Goal: Task Accomplishment & Management: Complete application form

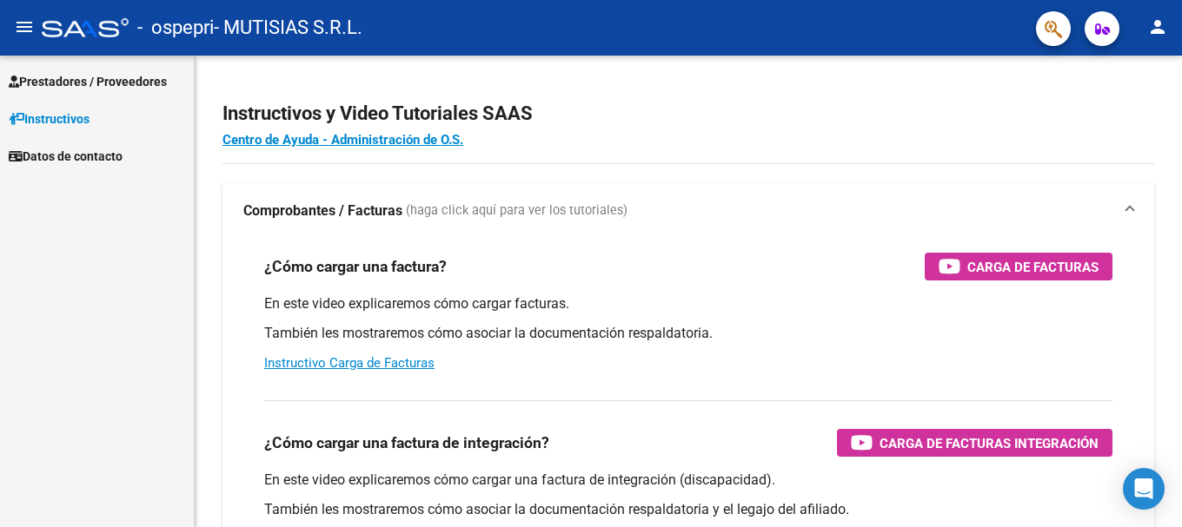
click at [92, 80] on span "Prestadores / Proveedores" at bounding box center [88, 81] width 158 height 19
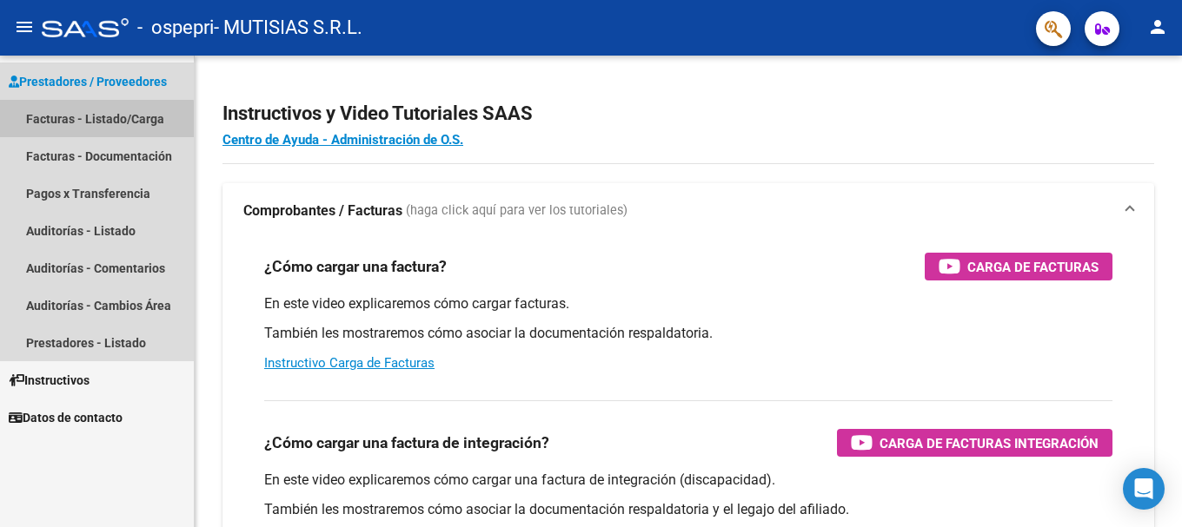
click at [83, 121] on link "Facturas - Listado/Carga" at bounding box center [97, 118] width 194 height 37
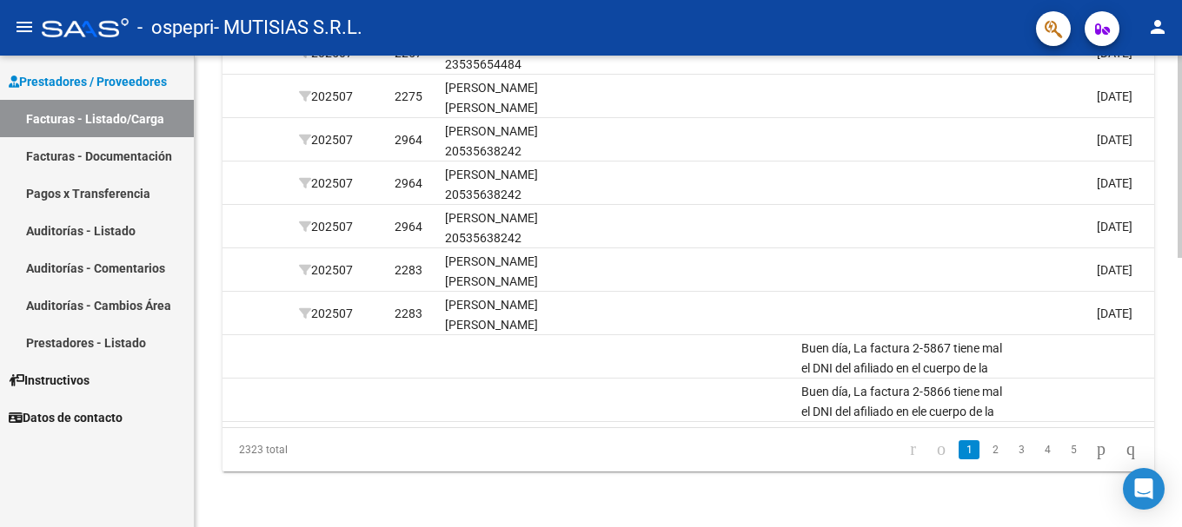
scroll to position [0, 2184]
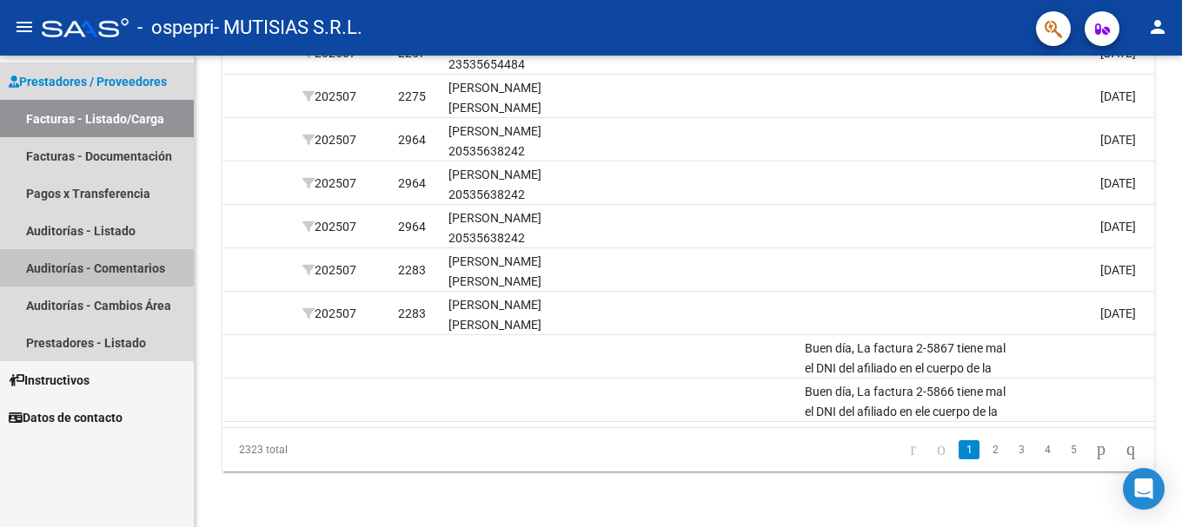
click at [136, 268] on link "Auditorías - Comentarios" at bounding box center [97, 267] width 194 height 37
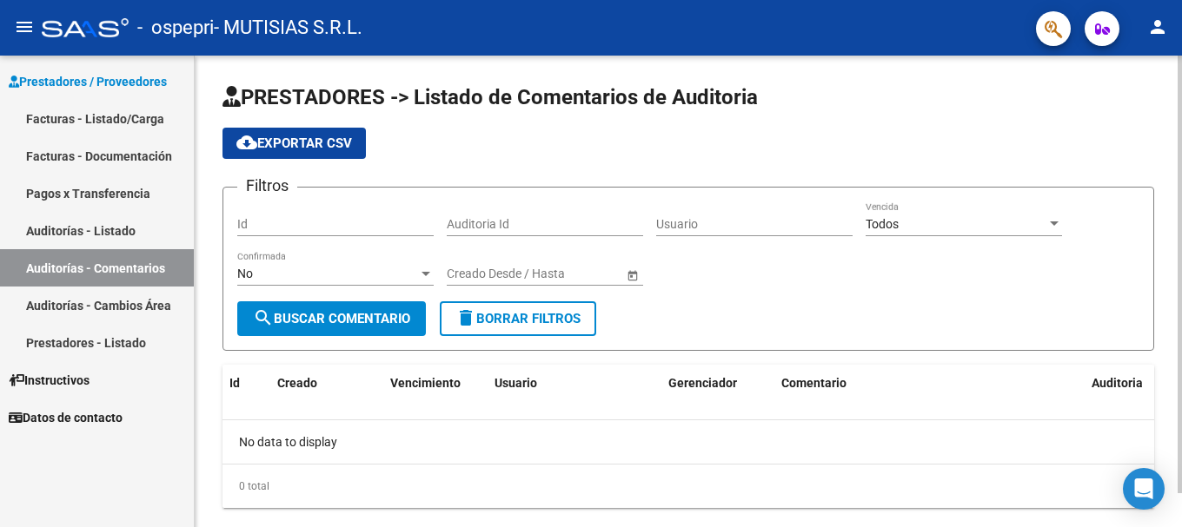
scroll to position [36, 0]
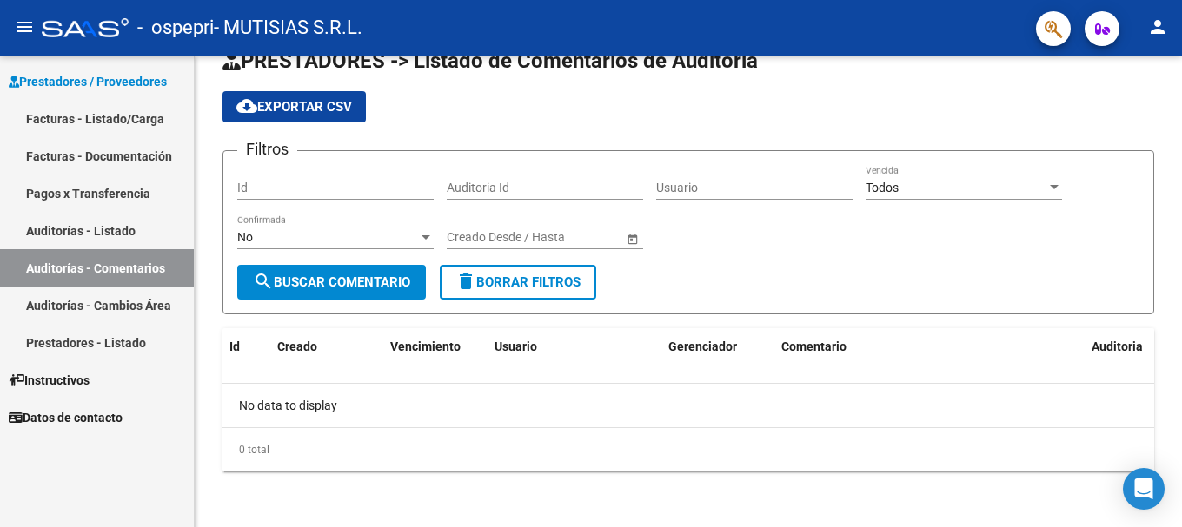
click at [97, 156] on link "Facturas - Documentación" at bounding box center [97, 155] width 194 height 37
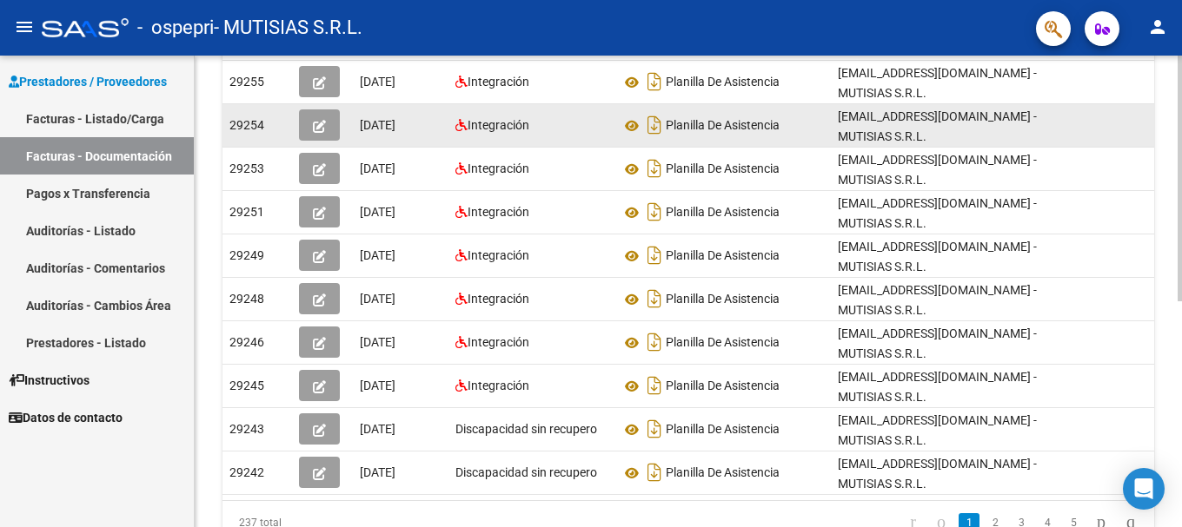
scroll to position [434, 0]
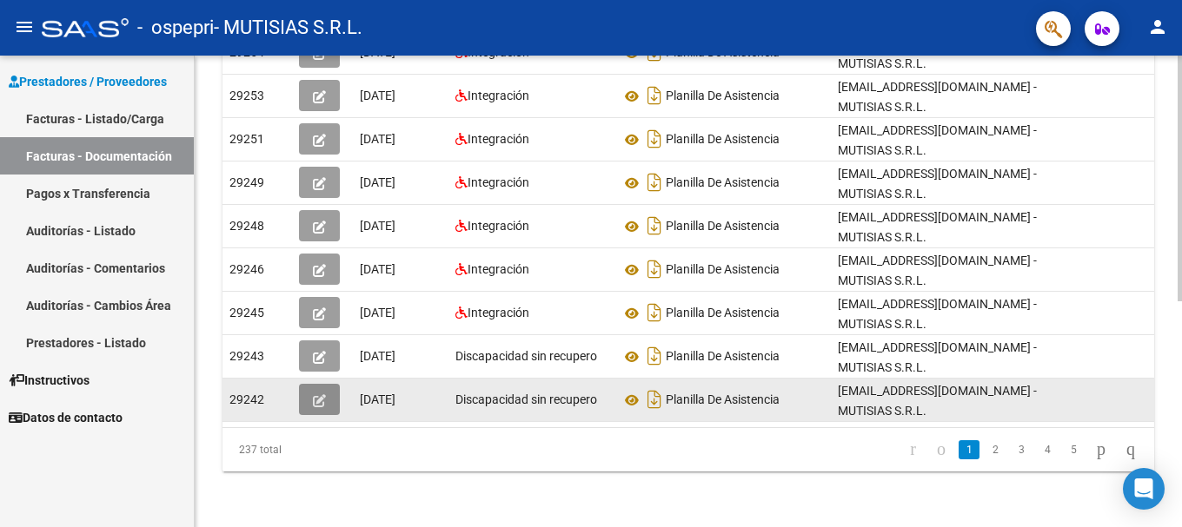
click at [333, 384] on button "button" at bounding box center [319, 399] width 41 height 31
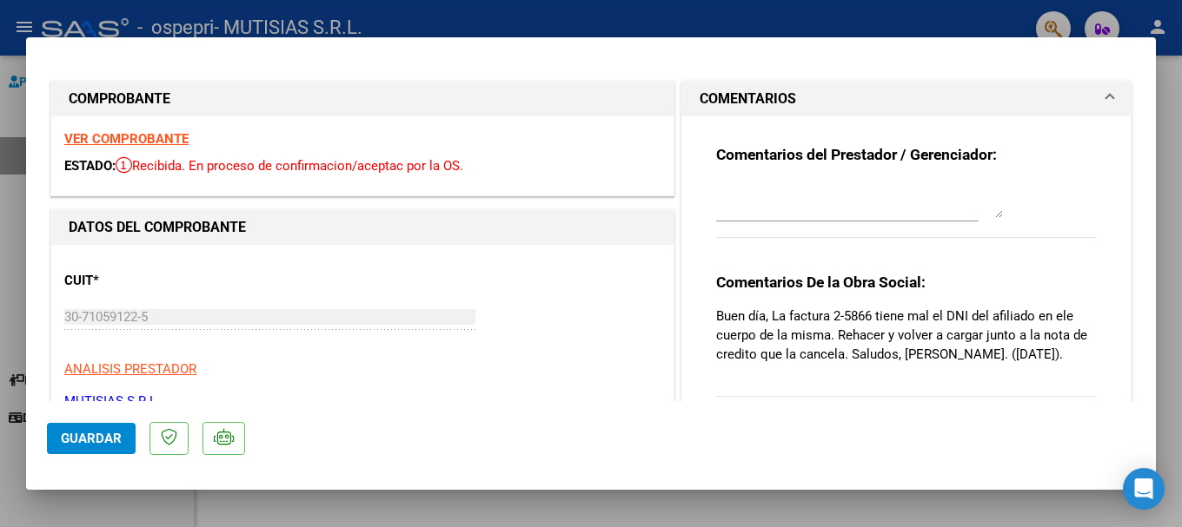
click at [3, 182] on div at bounding box center [591, 263] width 1182 height 527
type input "$ 0,00"
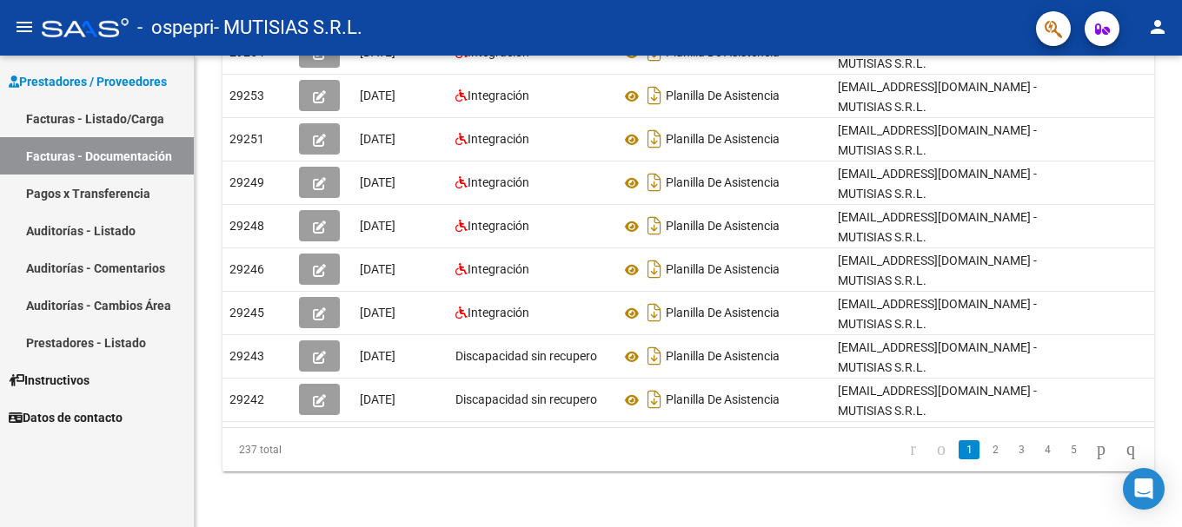
click at [129, 119] on link "Facturas - Listado/Carga" at bounding box center [97, 118] width 194 height 37
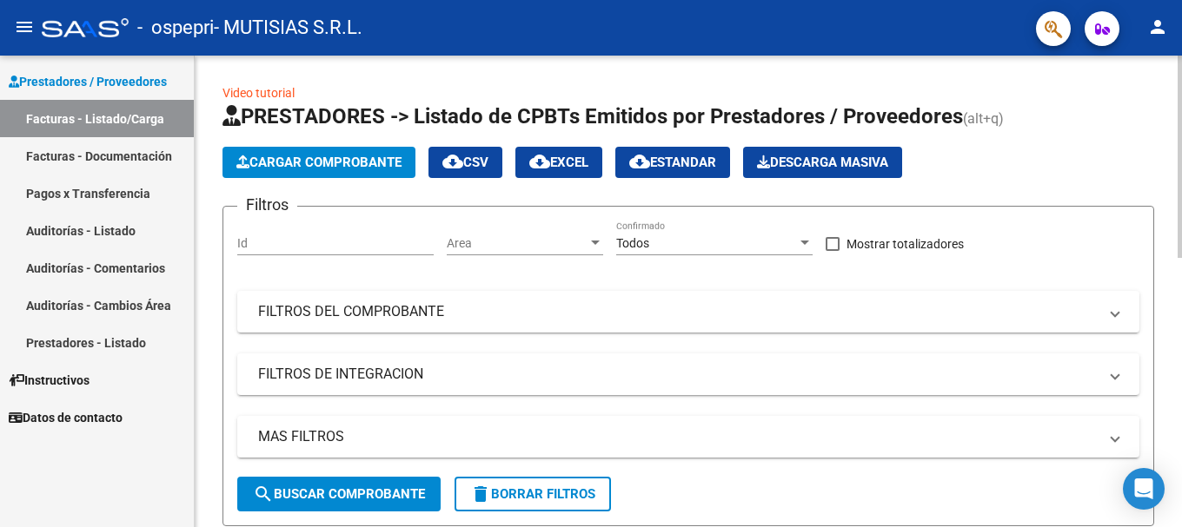
click at [357, 156] on span "Cargar Comprobante" at bounding box center [318, 163] width 165 height 16
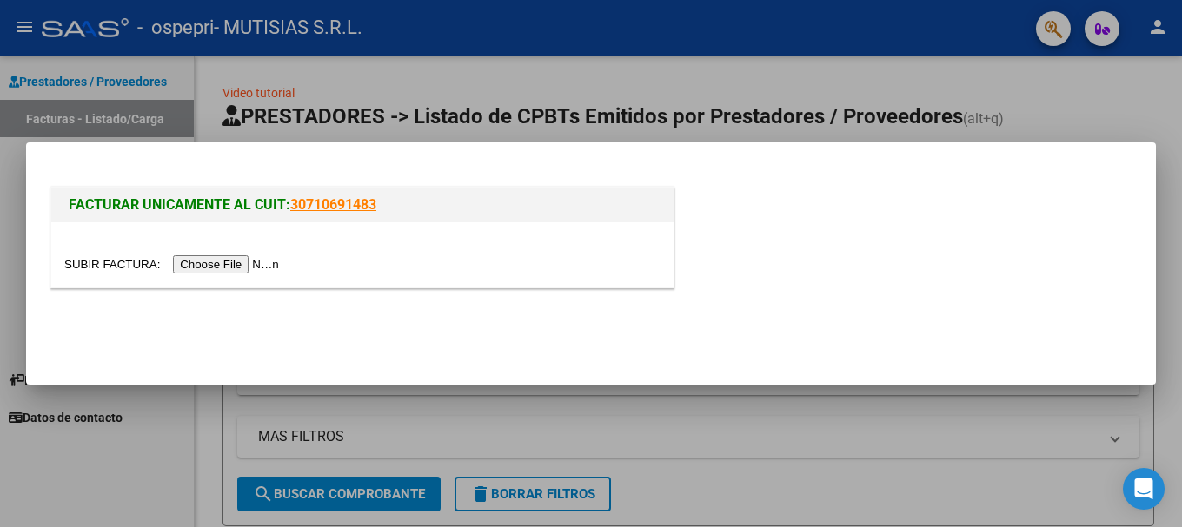
click at [259, 264] on input "file" at bounding box center [174, 264] width 220 height 18
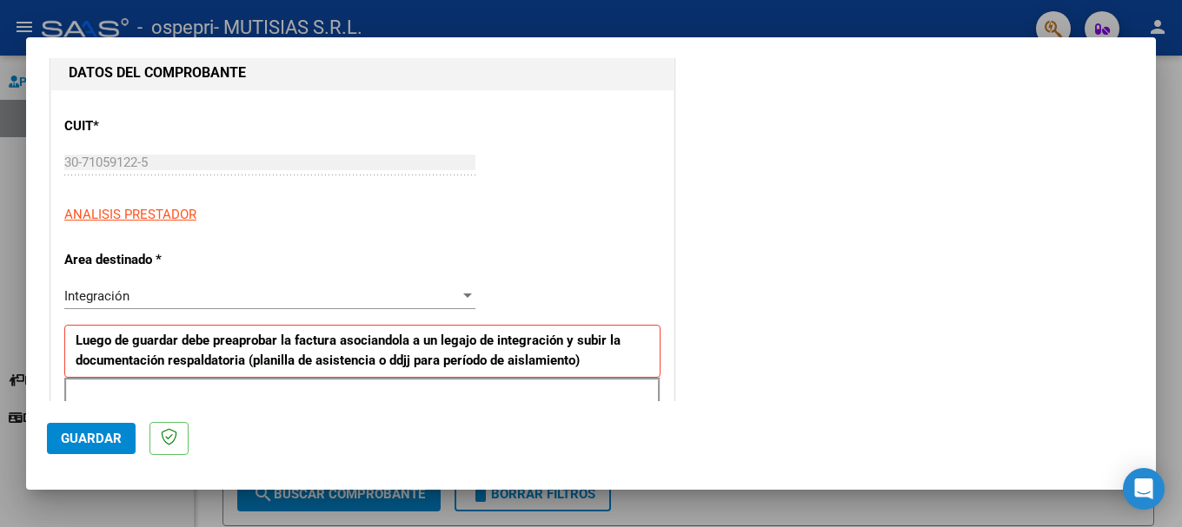
scroll to position [348, 0]
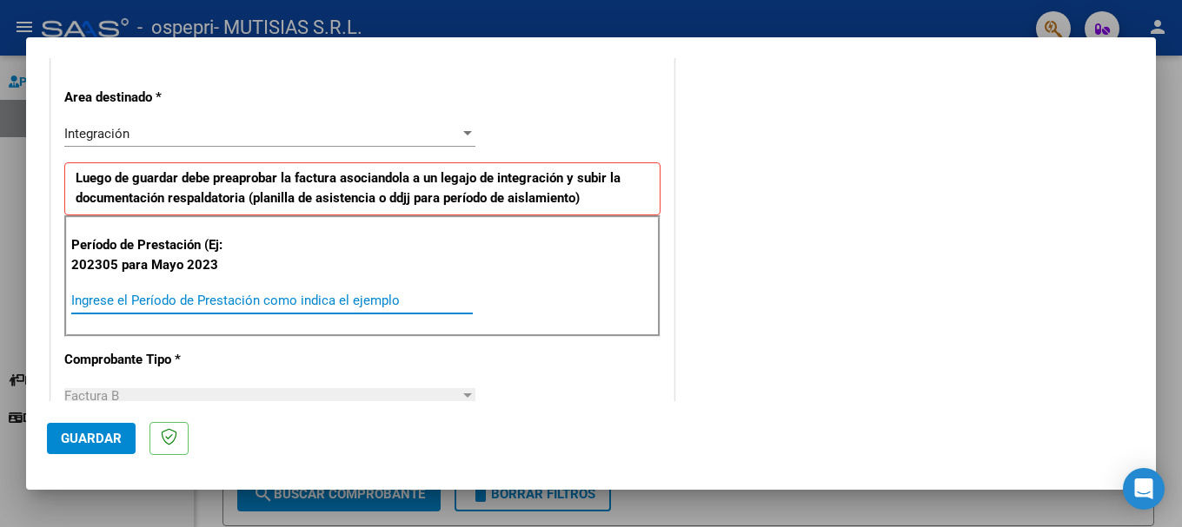
click at [141, 300] on input "Ingrese el Período de Prestación como indica el ejemplo" at bounding box center [271, 301] width 401 height 16
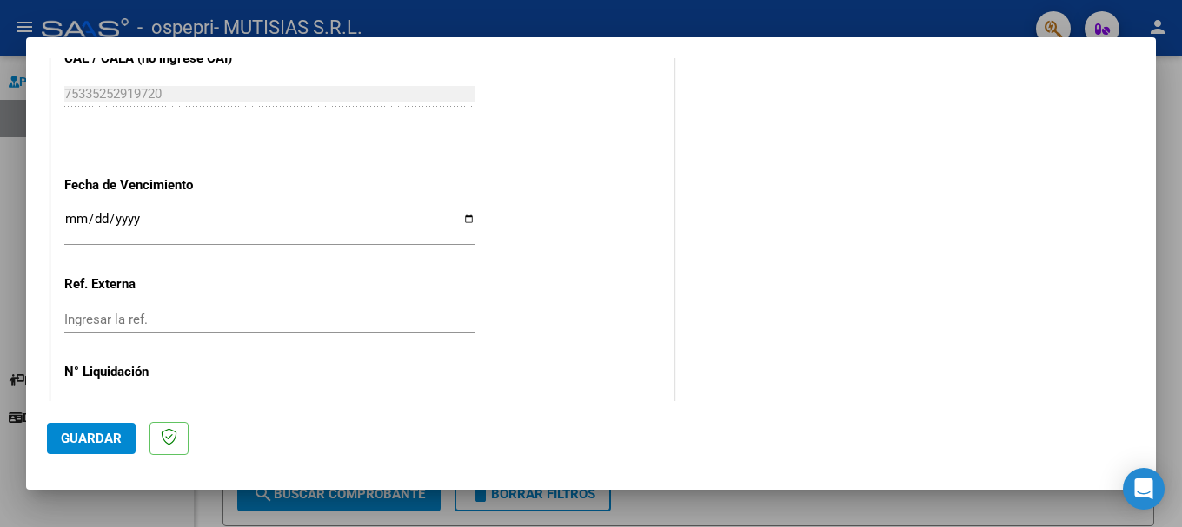
scroll to position [1153, 0]
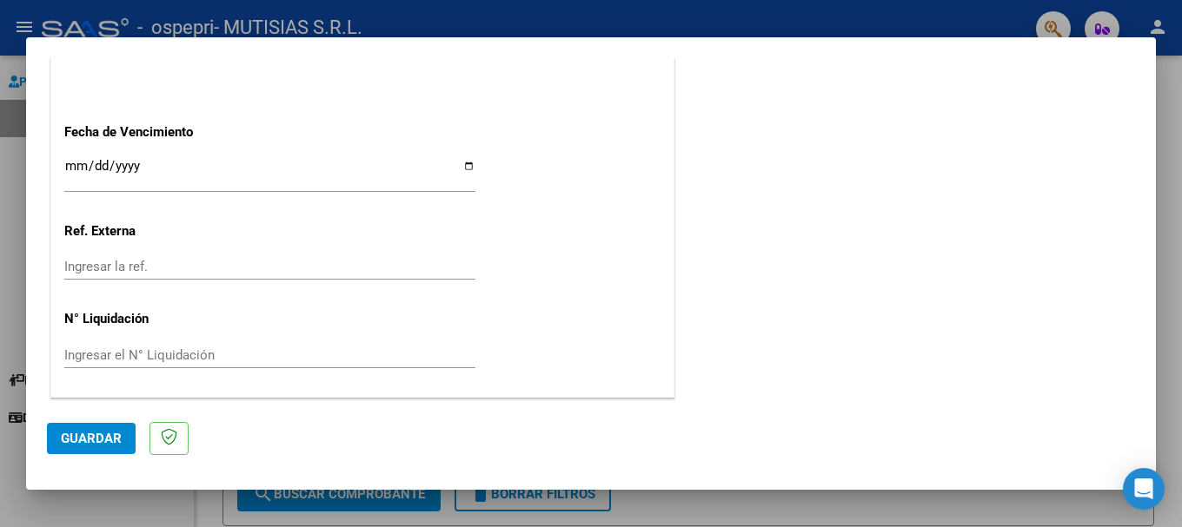
type input "202507"
click at [111, 434] on span "Guardar" at bounding box center [91, 439] width 61 height 16
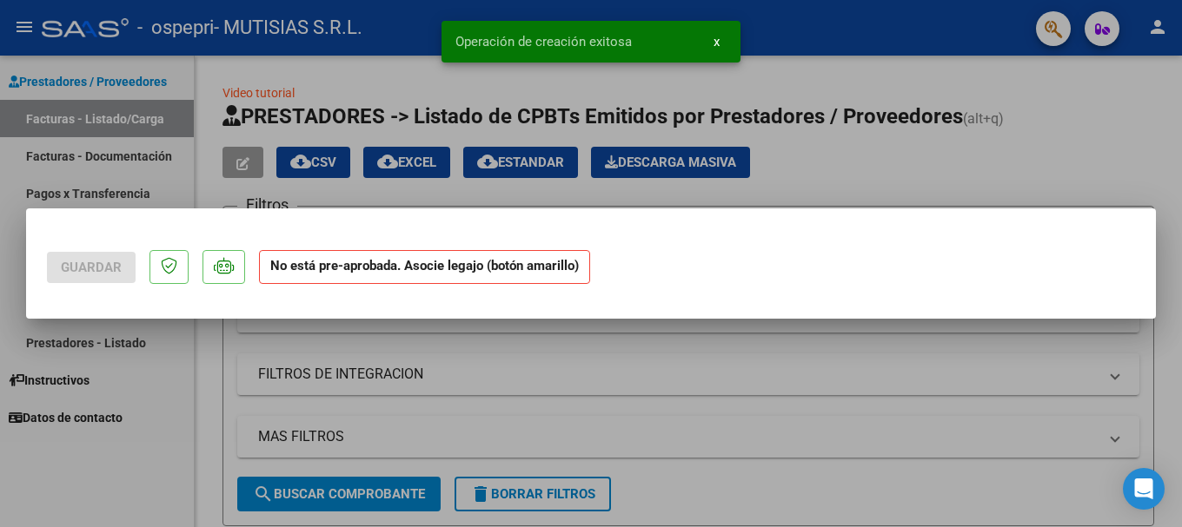
scroll to position [0, 0]
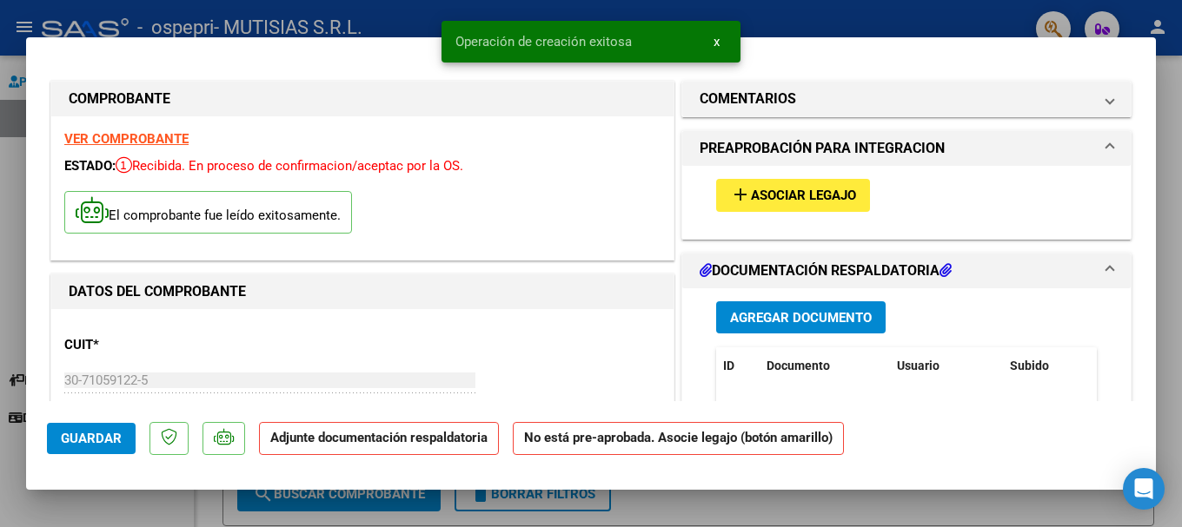
click at [805, 200] on span "Asociar Legajo" at bounding box center [803, 197] width 105 height 16
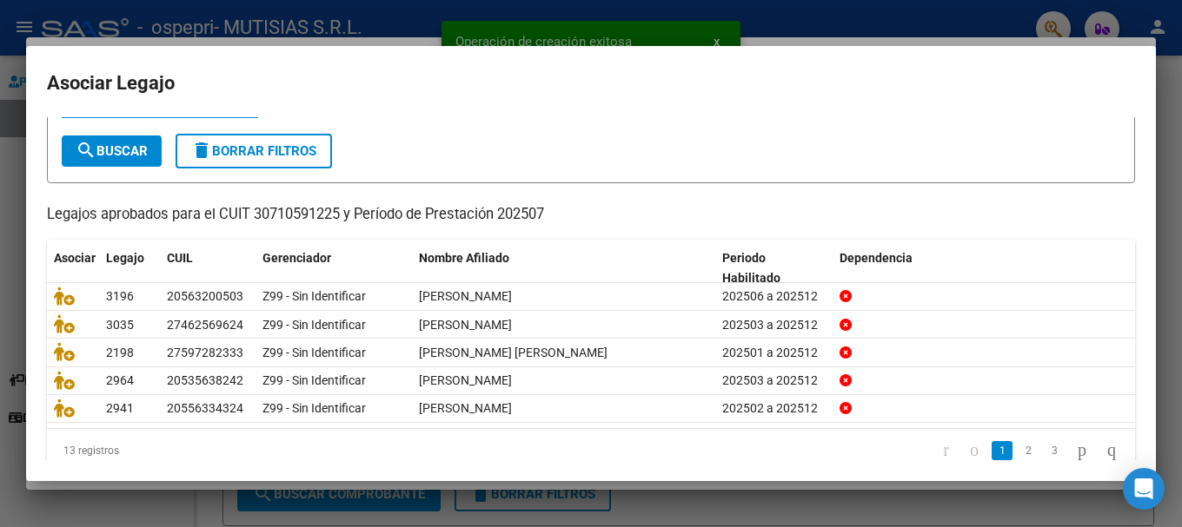
scroll to position [114, 0]
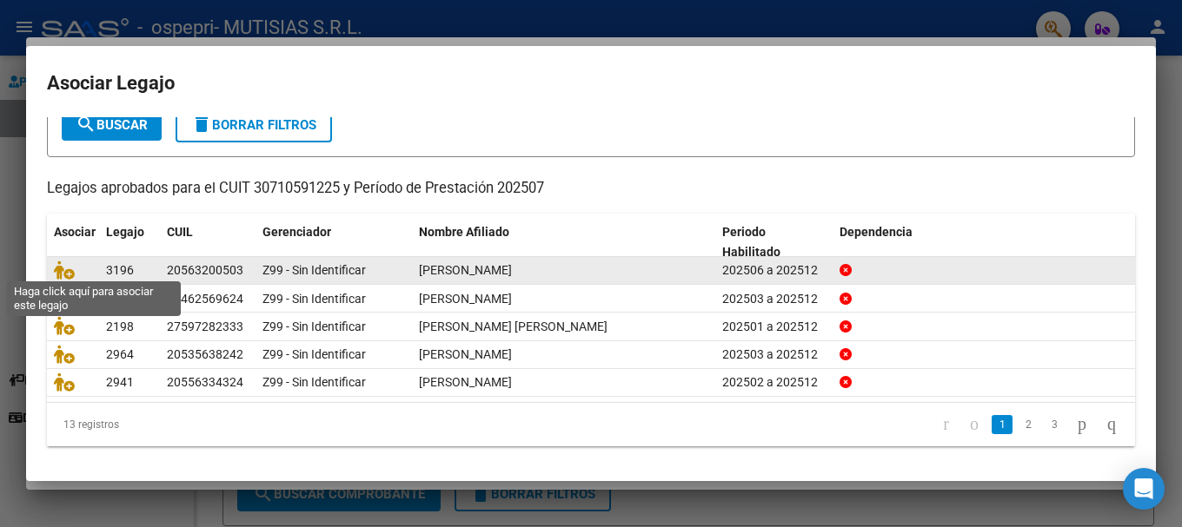
click at [59, 261] on icon at bounding box center [64, 270] width 21 height 19
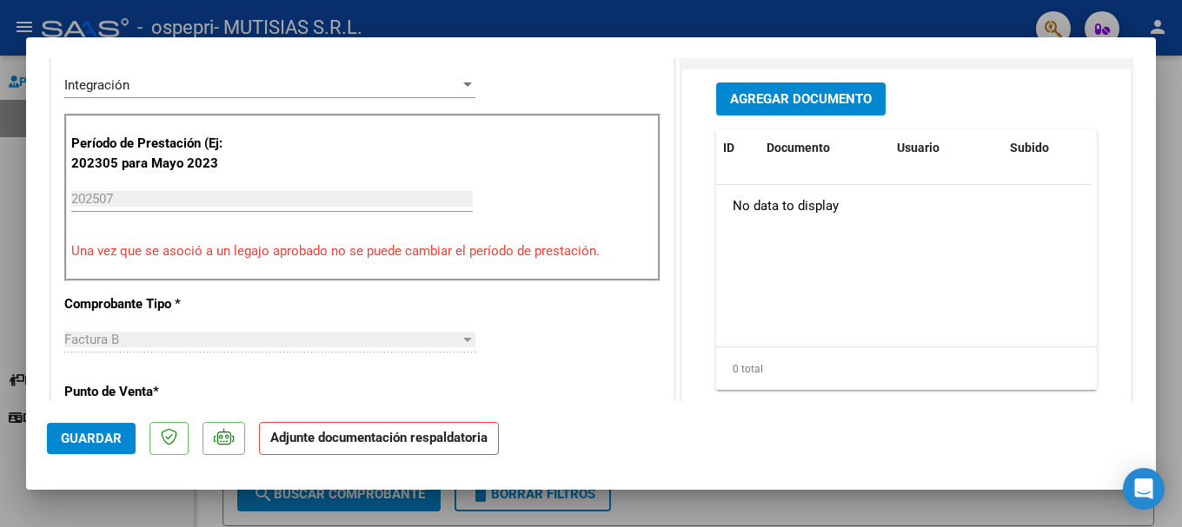
scroll to position [434, 0]
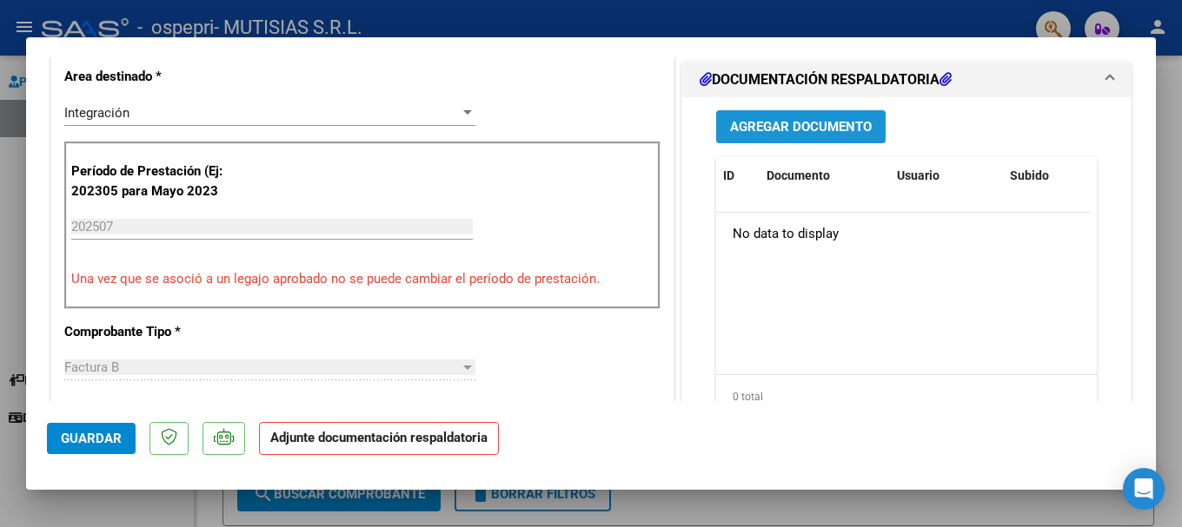
click at [803, 129] on span "Agregar Documento" at bounding box center [801, 128] width 142 height 16
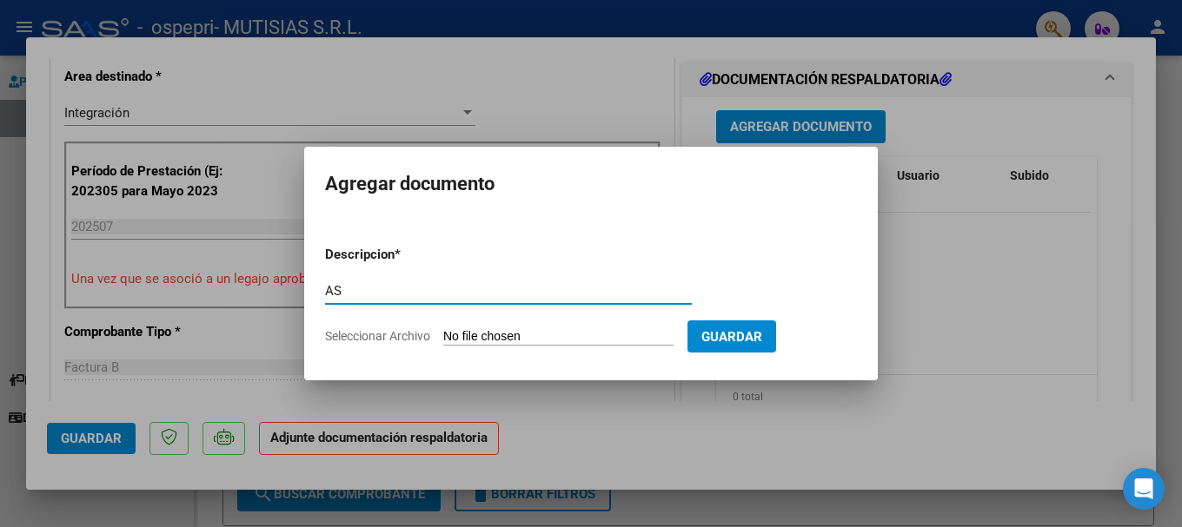
type input "A"
type input "NOTA DE CREDITO"
click at [471, 336] on input "Seleccionar Archivo" at bounding box center [558, 337] width 230 height 17
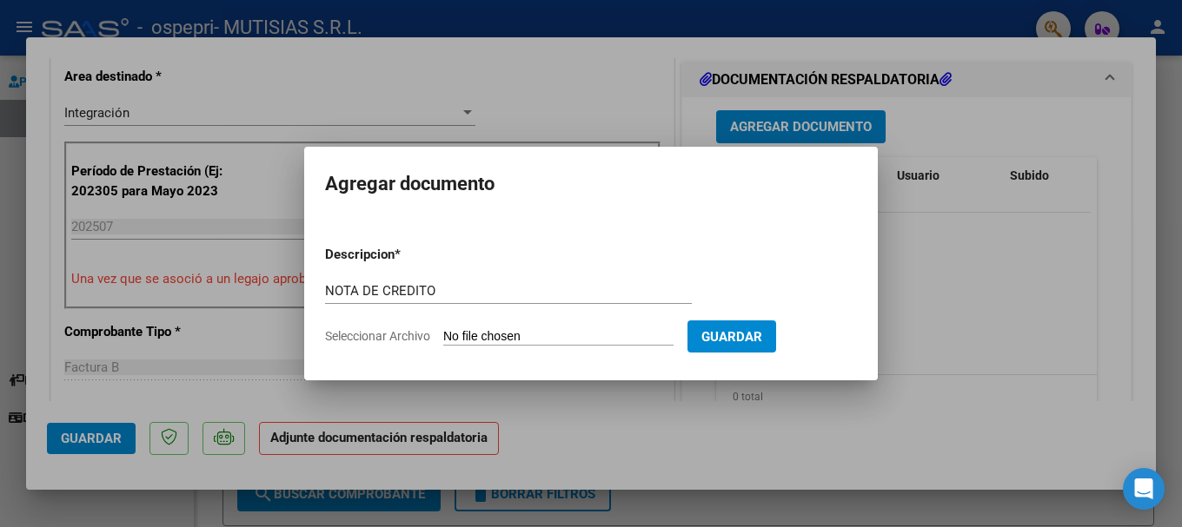
type input "C:\fakepath\30710591225_008_00002_00000287.pdf"
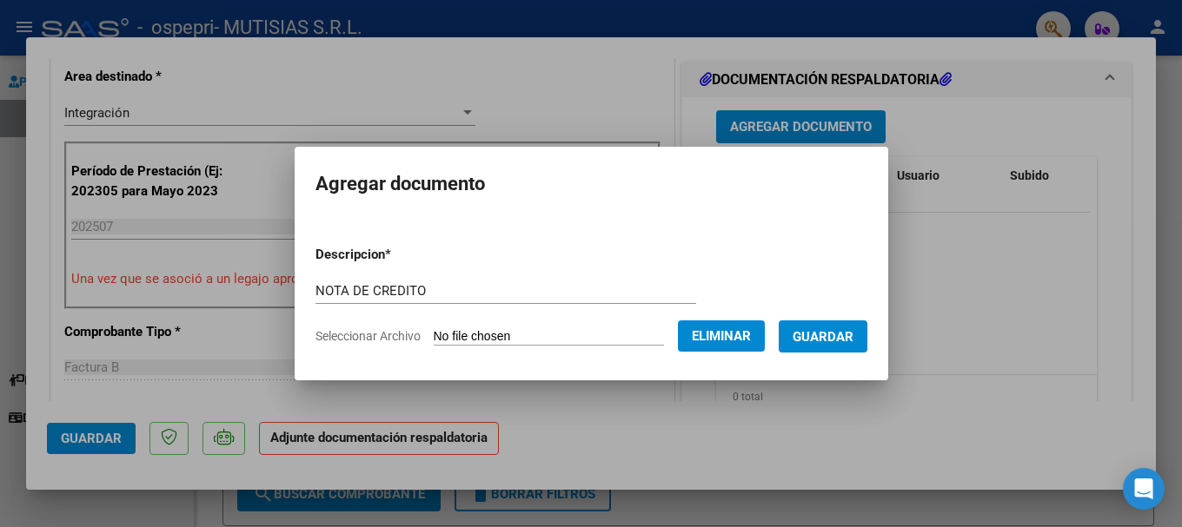
click at [838, 340] on span "Guardar" at bounding box center [822, 337] width 61 height 16
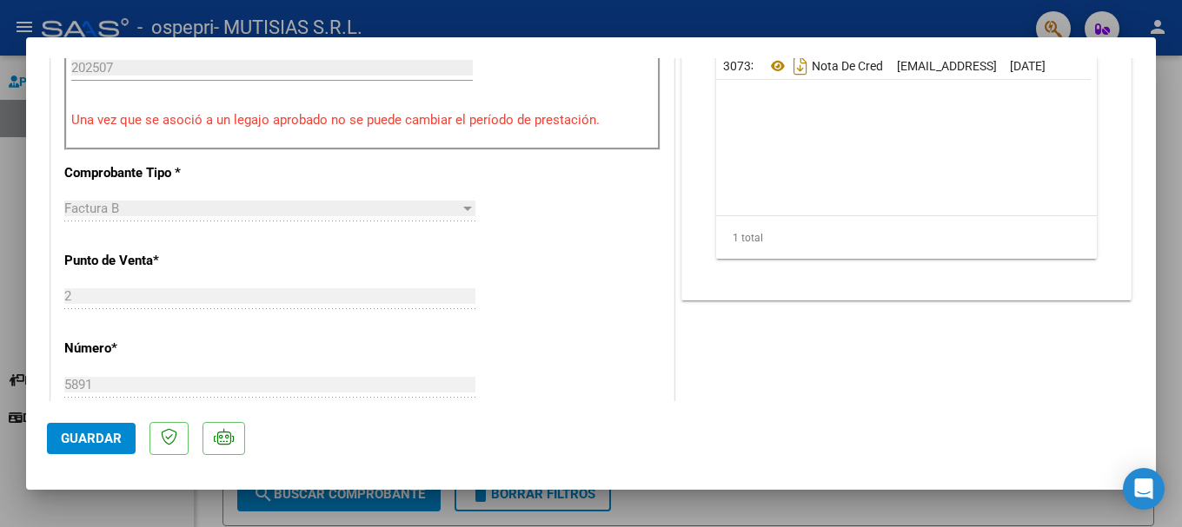
scroll to position [608, 0]
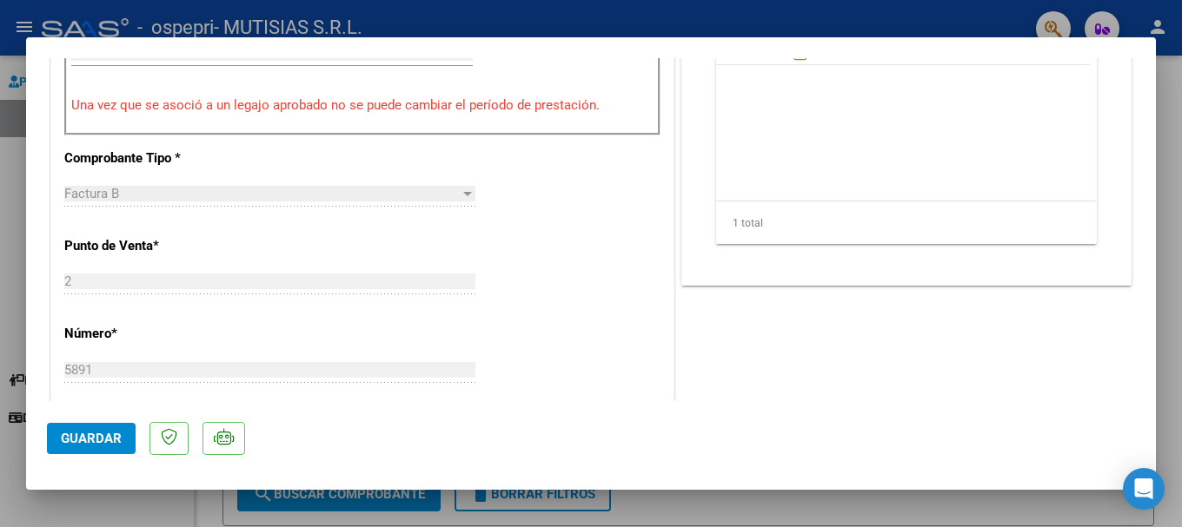
click at [96, 434] on span "Guardar" at bounding box center [91, 439] width 61 height 16
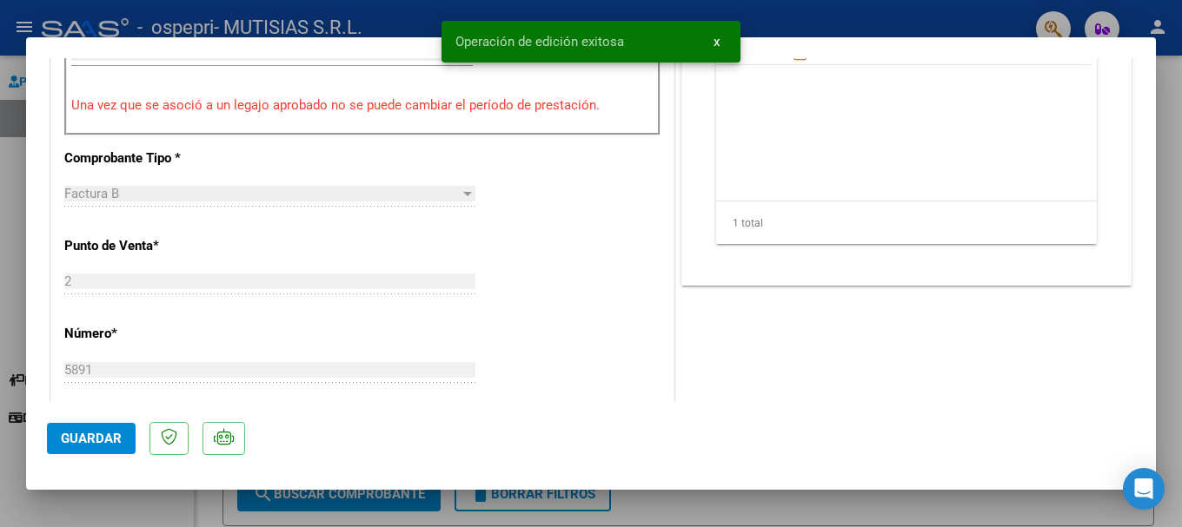
click at [3, 141] on div at bounding box center [591, 263] width 1182 height 527
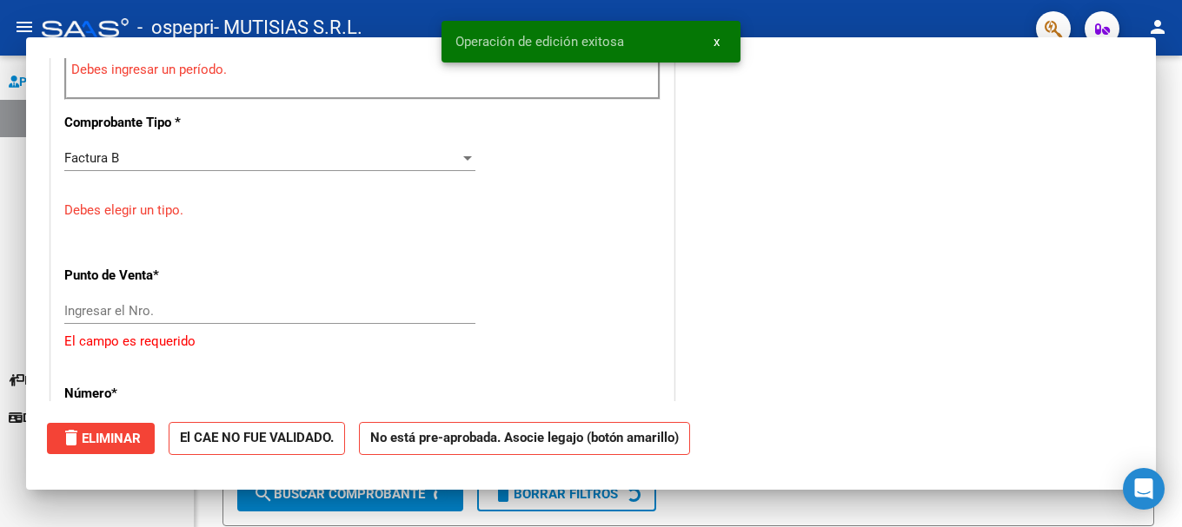
scroll to position [0, 0]
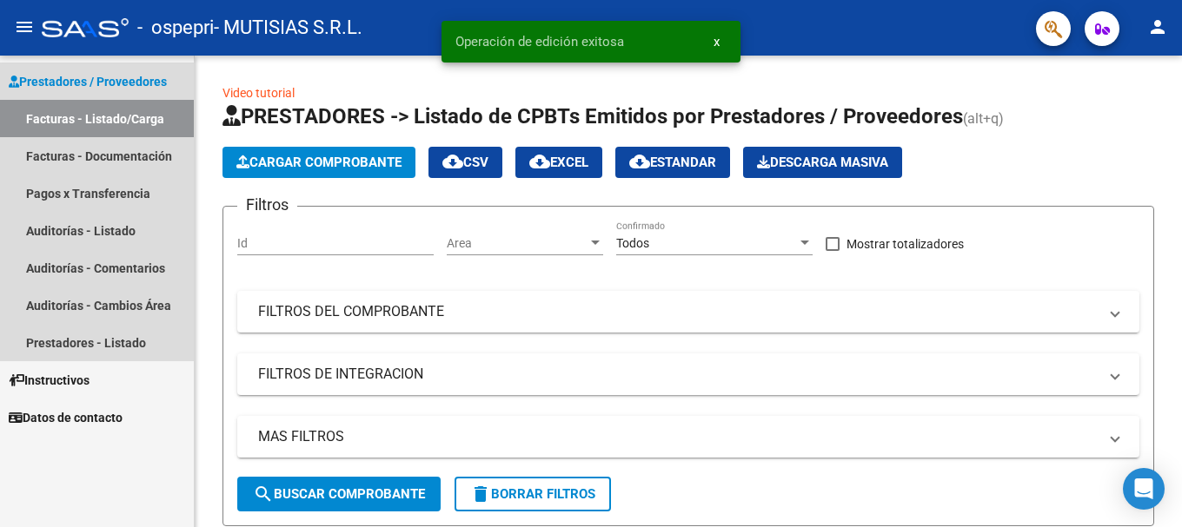
click at [141, 115] on link "Facturas - Listado/Carga" at bounding box center [97, 118] width 194 height 37
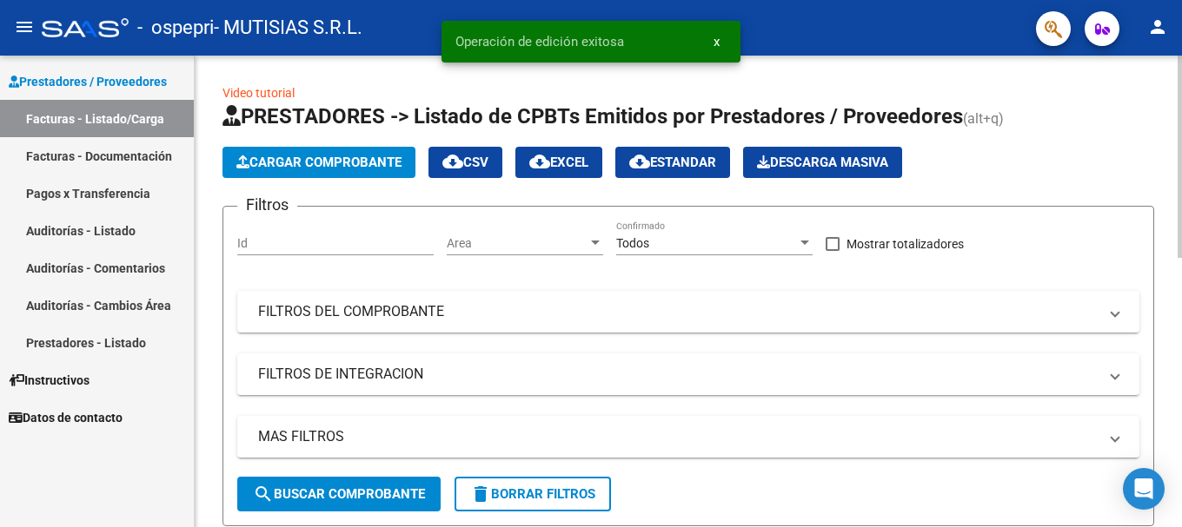
click at [342, 156] on span "Cargar Comprobante" at bounding box center [318, 163] width 165 height 16
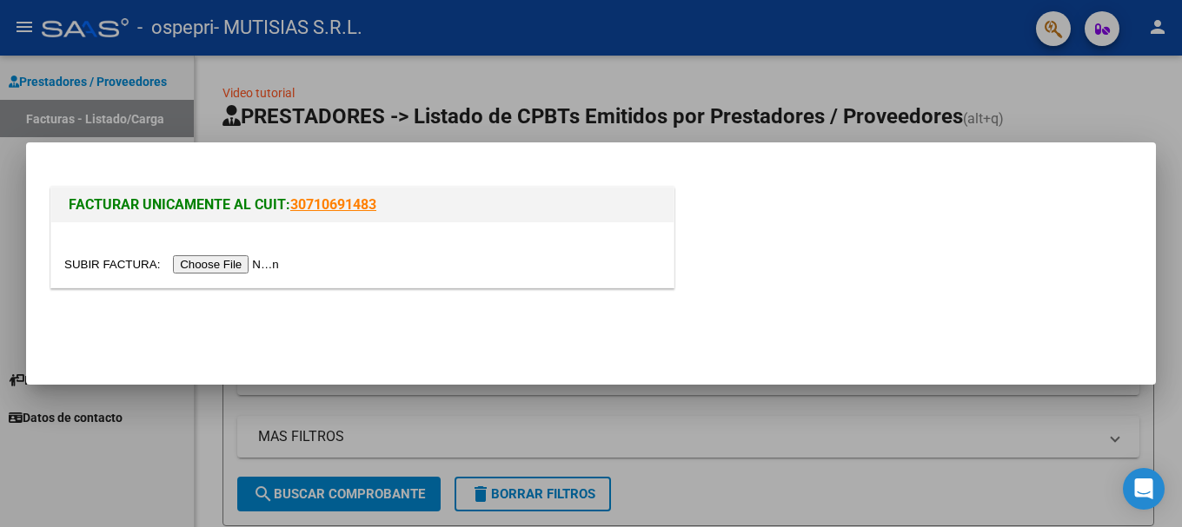
click at [255, 257] on input "file" at bounding box center [174, 264] width 220 height 18
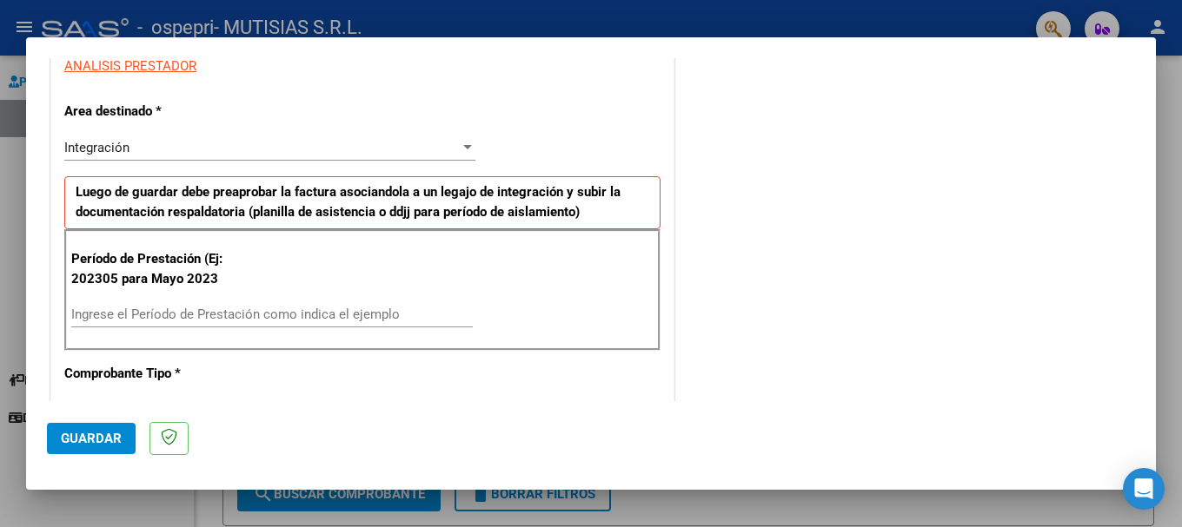
scroll to position [348, 0]
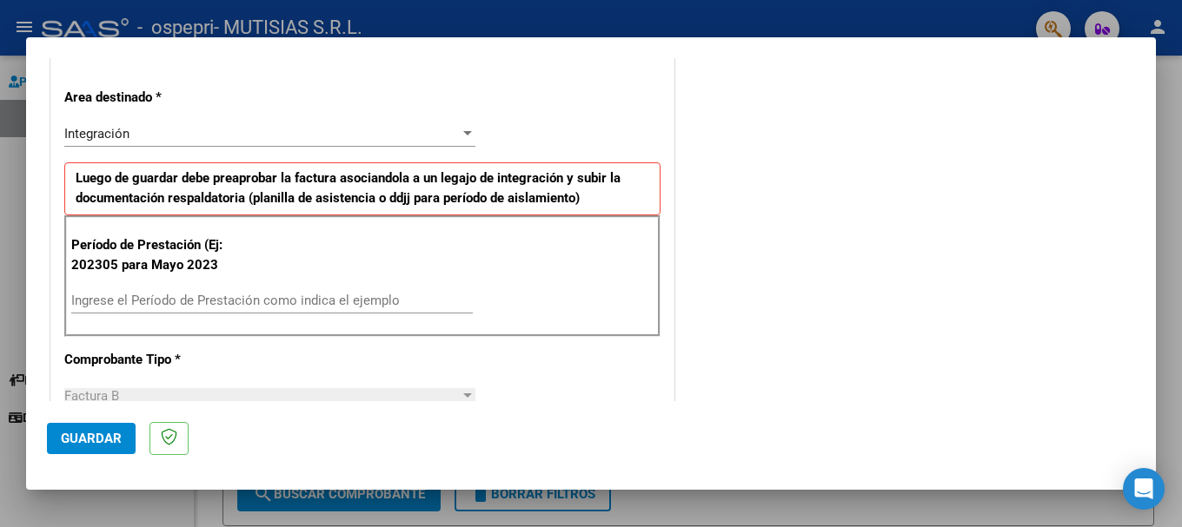
click at [156, 304] on input "Ingrese el Período de Prestación como indica el ejemplo" at bounding box center [271, 301] width 401 height 16
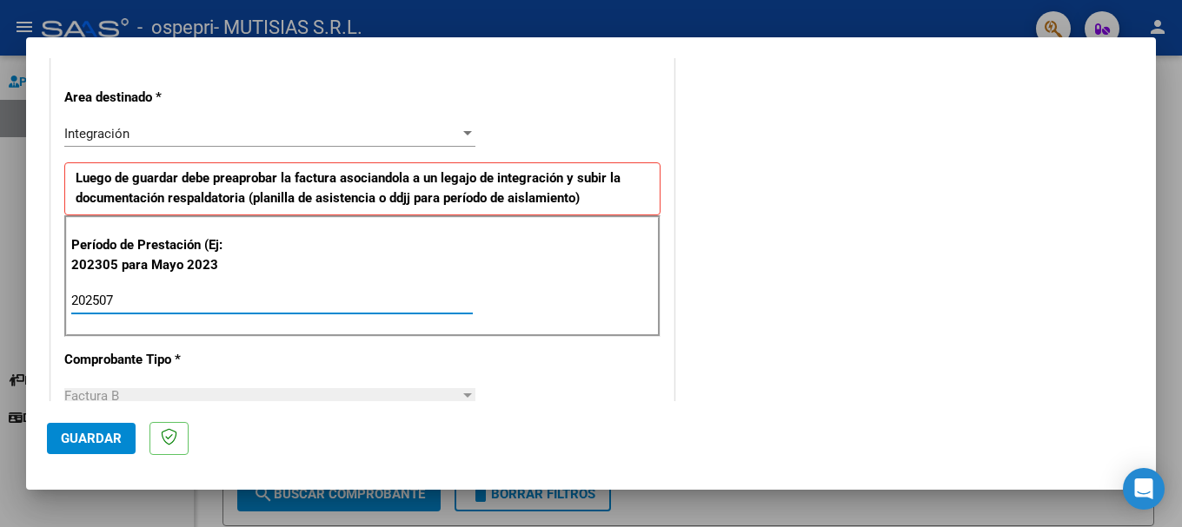
type input "202507"
click at [102, 434] on span "Guardar" at bounding box center [91, 439] width 61 height 16
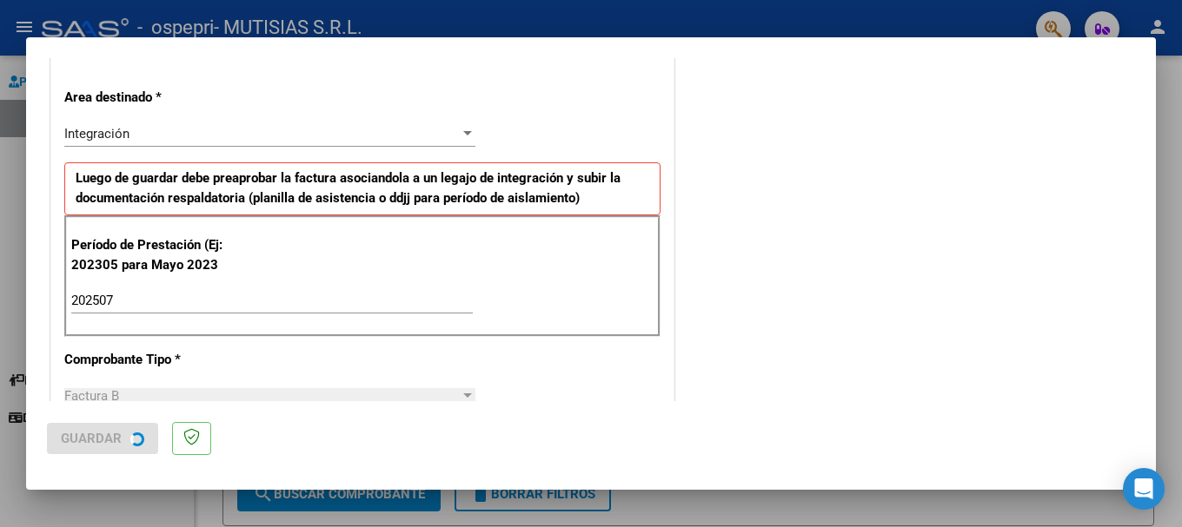
scroll to position [0, 0]
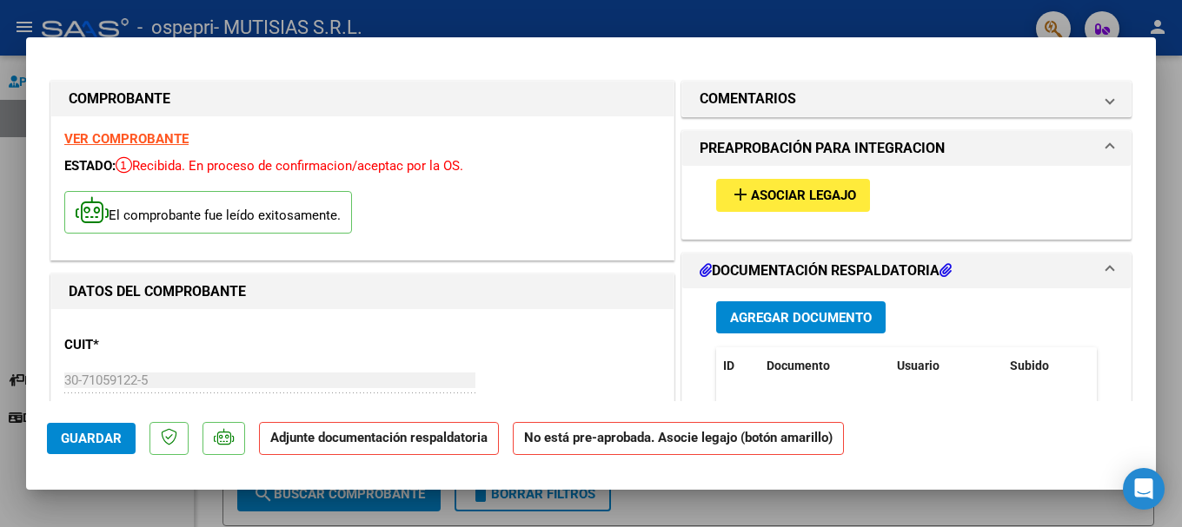
click at [765, 189] on span "Asociar Legajo" at bounding box center [803, 197] width 105 height 16
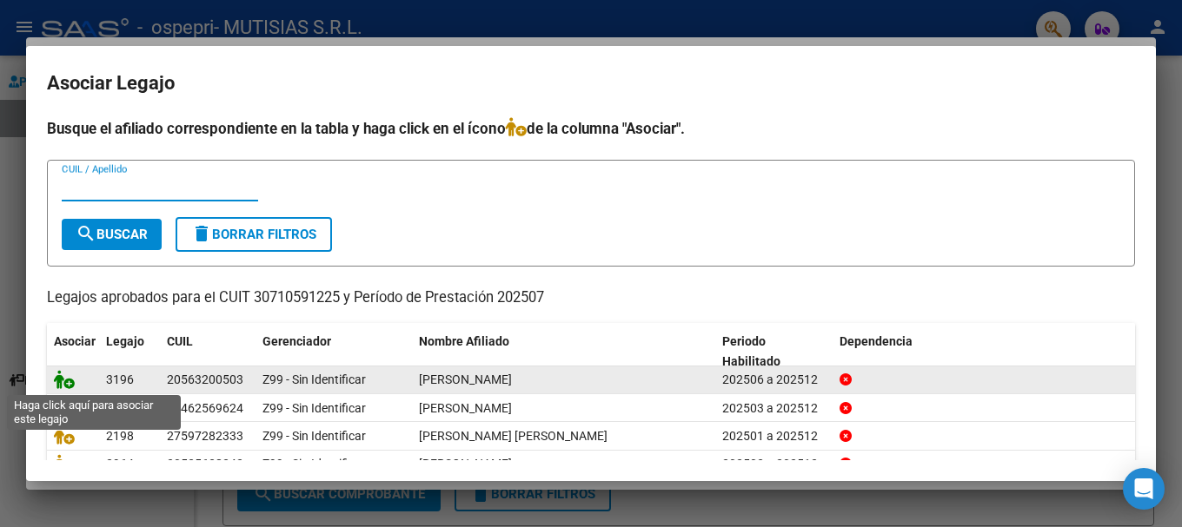
click at [70, 383] on icon at bounding box center [64, 379] width 21 height 19
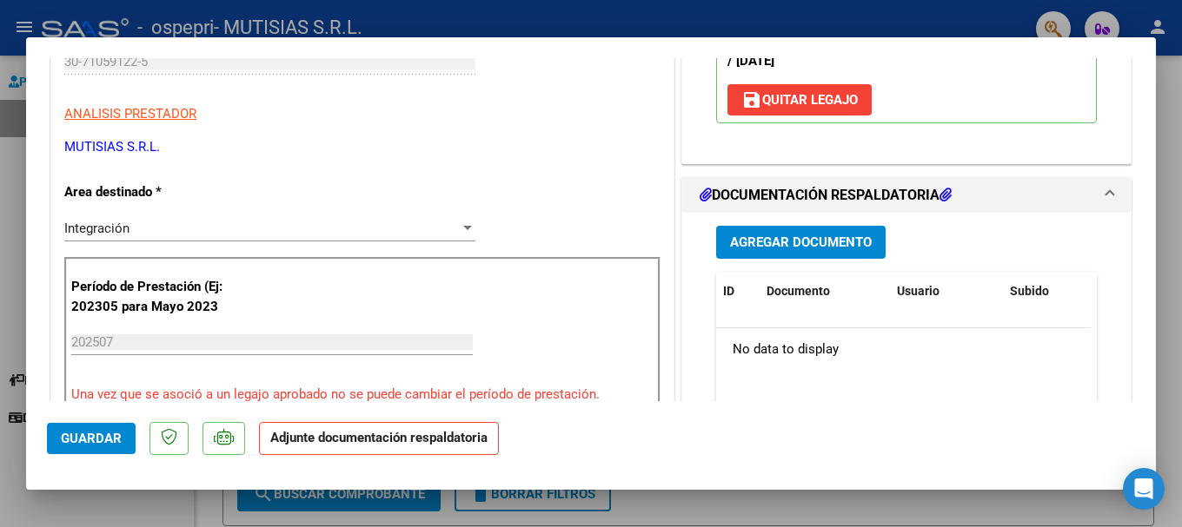
scroll to position [348, 0]
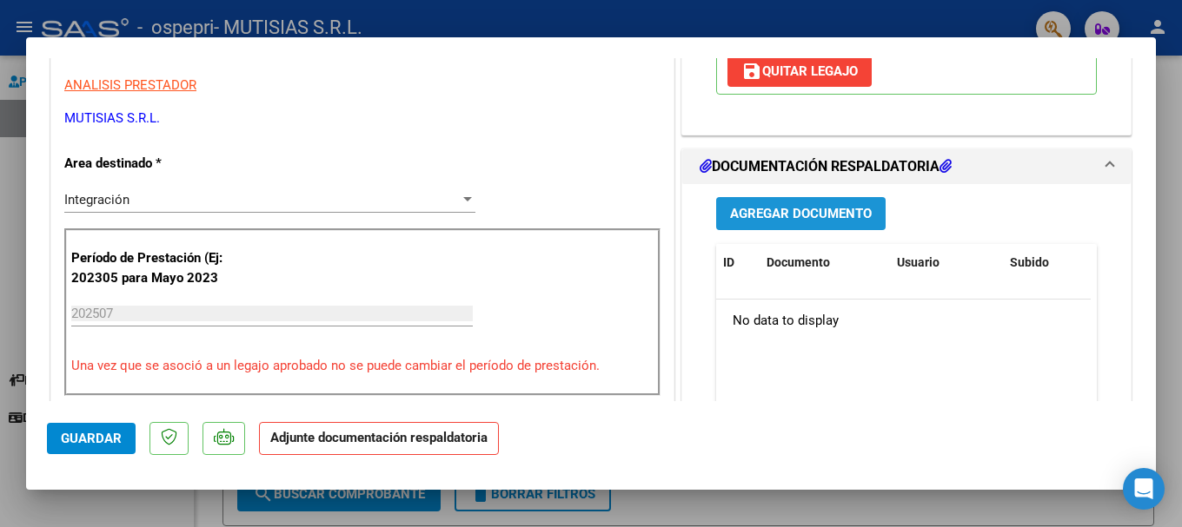
click at [819, 220] on span "Agregar Documento" at bounding box center [801, 215] width 142 height 16
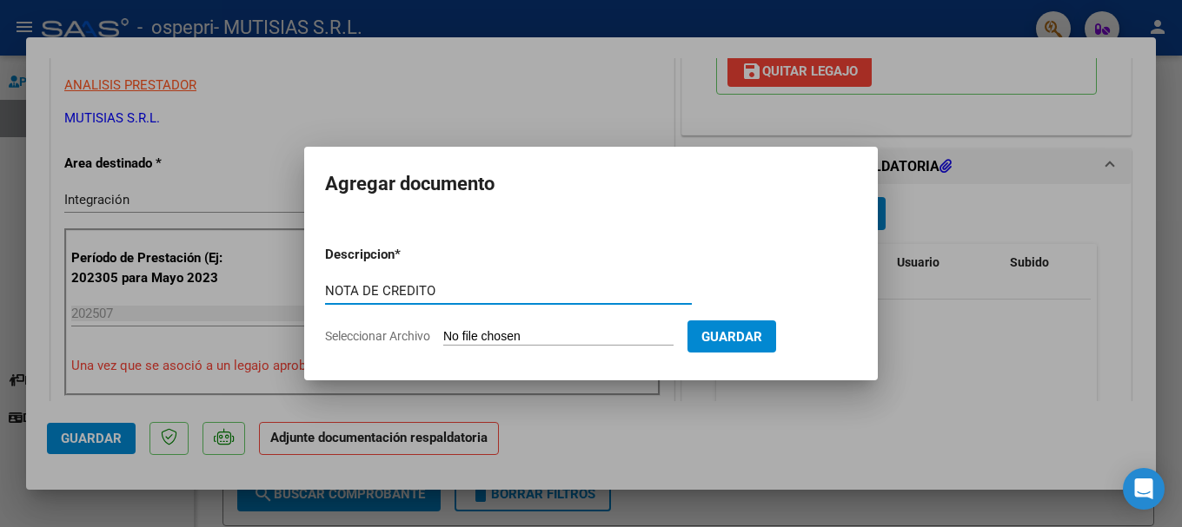
type input "NOTA DE CREDITO"
click at [557, 335] on input "Seleccionar Archivo" at bounding box center [558, 337] width 230 height 17
type input "C:\fakepath\30710591225_008_00002_00000288.pdf"
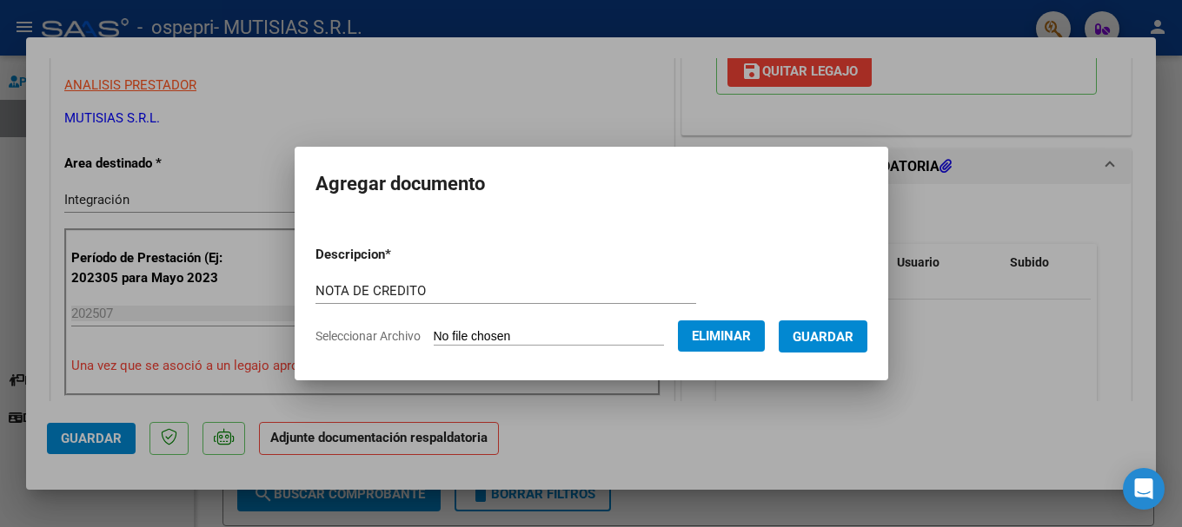
click at [853, 336] on span "Guardar" at bounding box center [822, 337] width 61 height 16
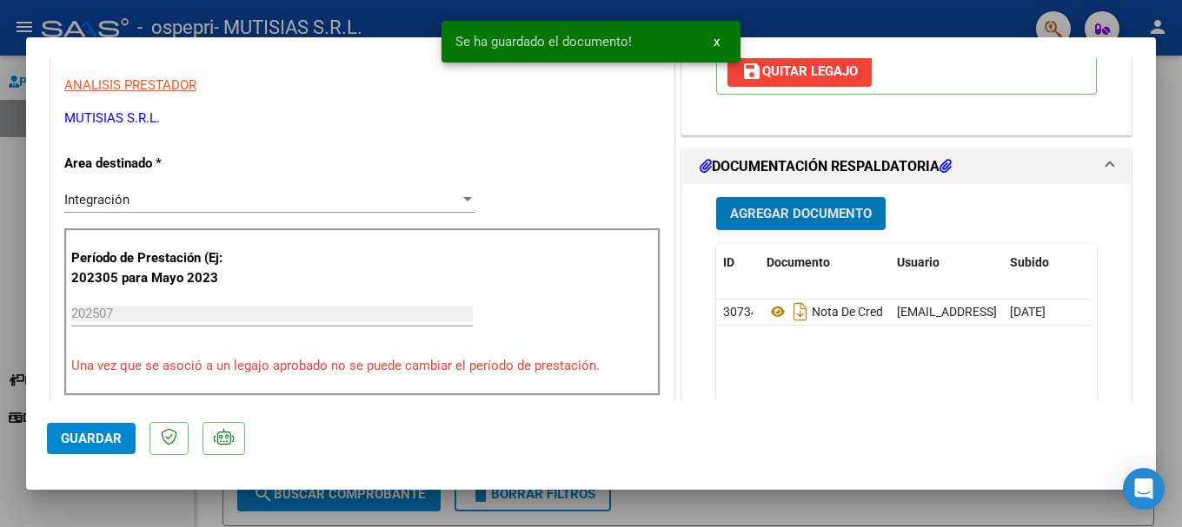
click at [103, 440] on span "Guardar" at bounding box center [91, 439] width 61 height 16
click at [15, 146] on div at bounding box center [591, 263] width 1182 height 527
type input "$ 0,00"
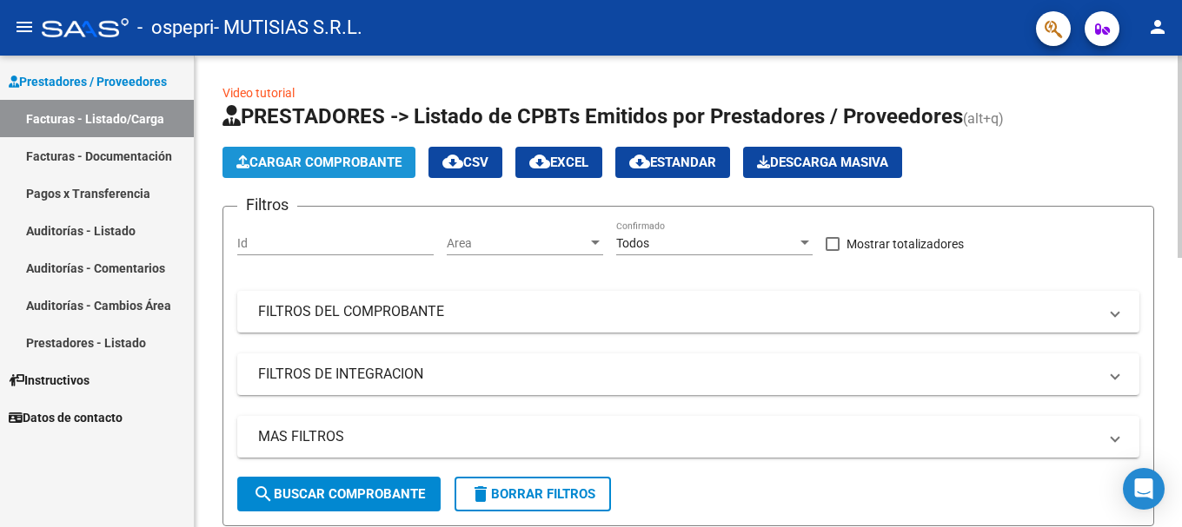
click at [309, 165] on span "Cargar Comprobante" at bounding box center [318, 163] width 165 height 16
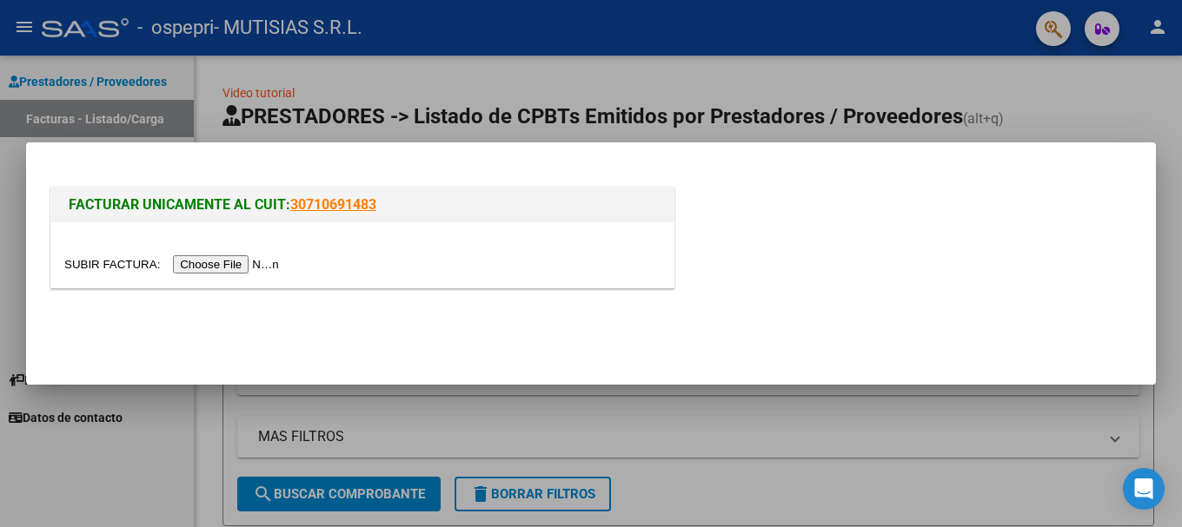
click at [241, 262] on input "file" at bounding box center [174, 264] width 220 height 18
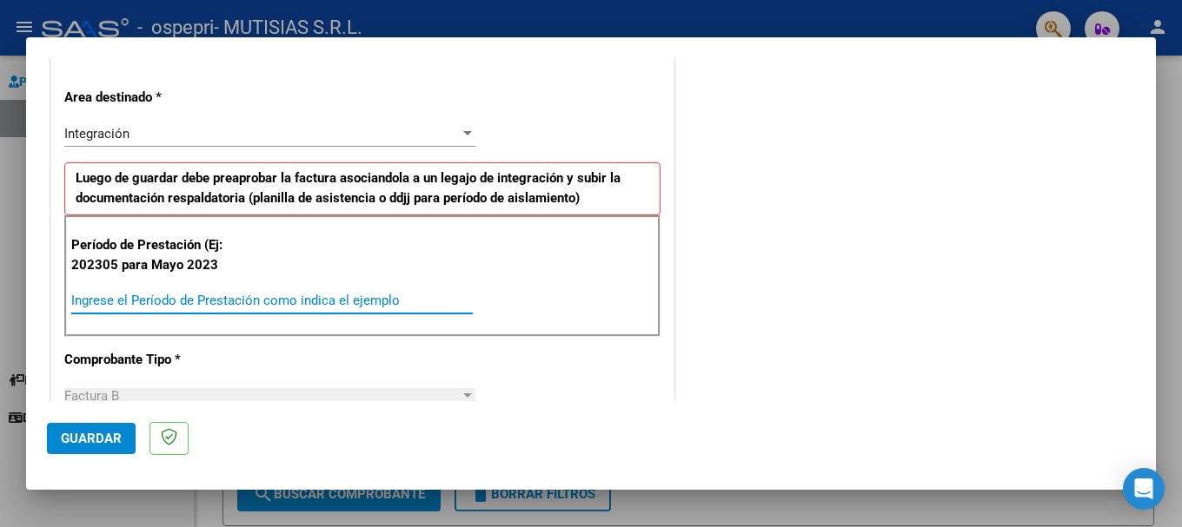
click at [99, 295] on input "Ingrese el Período de Prestación como indica el ejemplo" at bounding box center [271, 301] width 401 height 16
type input "202507"
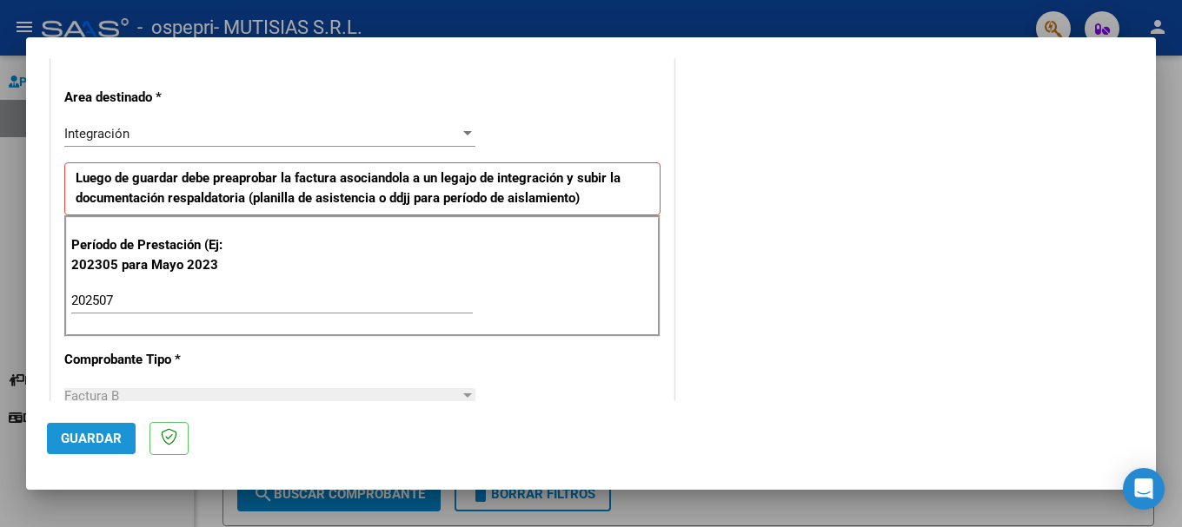
click at [95, 442] on span "Guardar" at bounding box center [91, 439] width 61 height 16
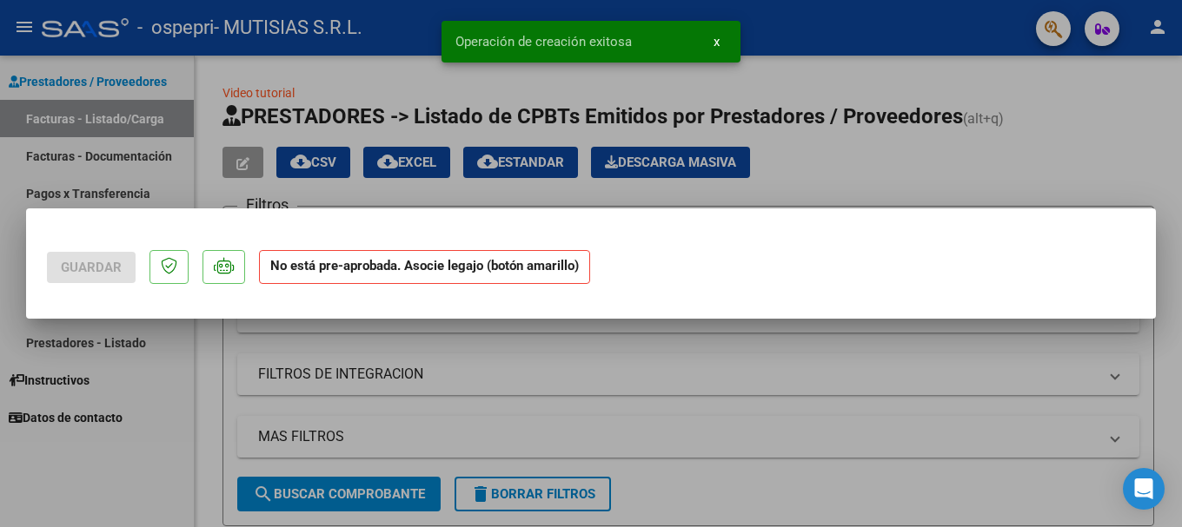
scroll to position [0, 0]
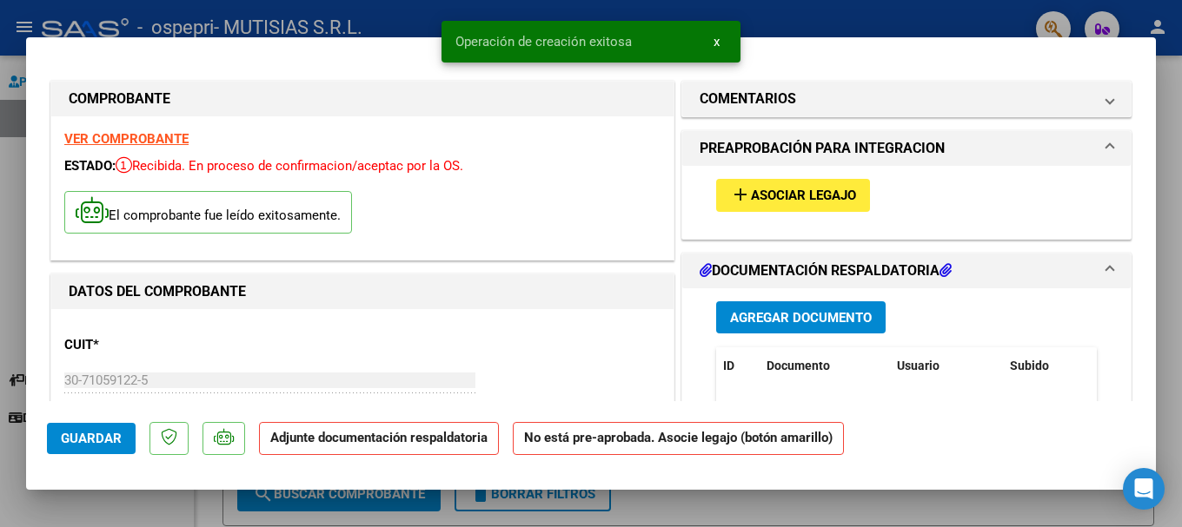
click at [824, 192] on span "Asociar Legajo" at bounding box center [803, 197] width 105 height 16
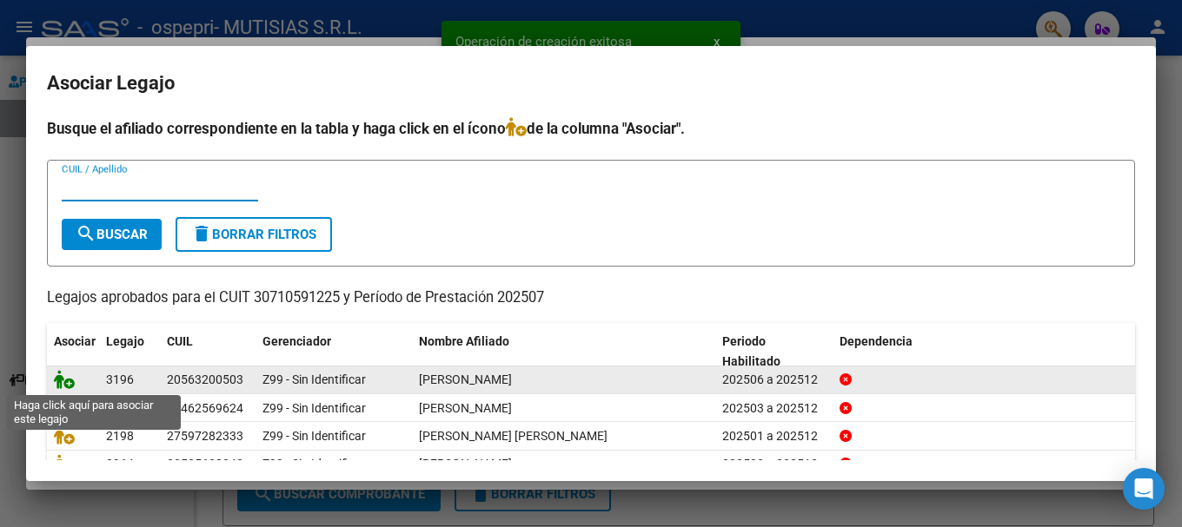
click at [63, 381] on icon at bounding box center [64, 379] width 21 height 19
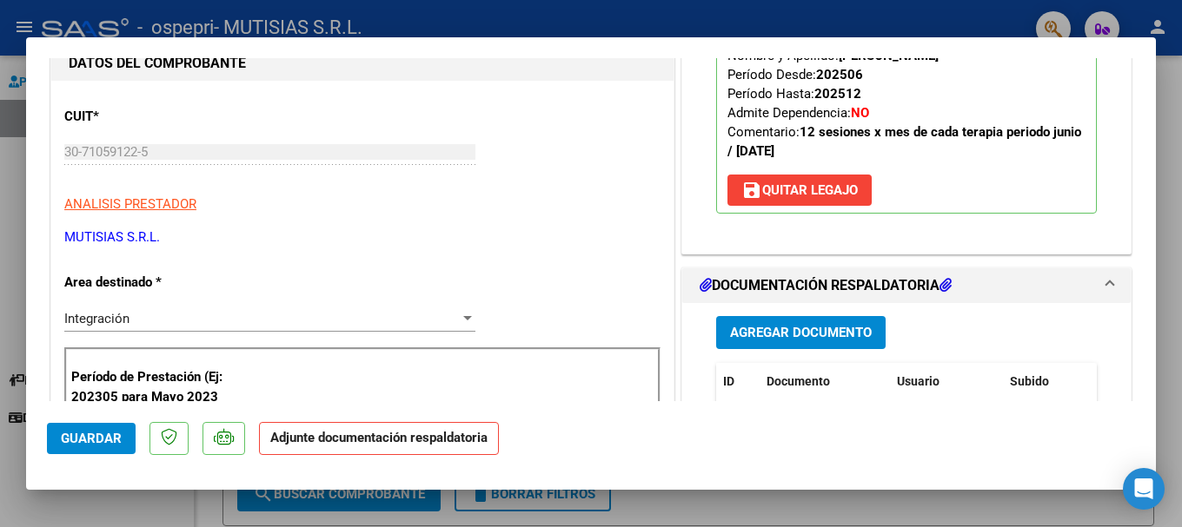
scroll to position [261, 0]
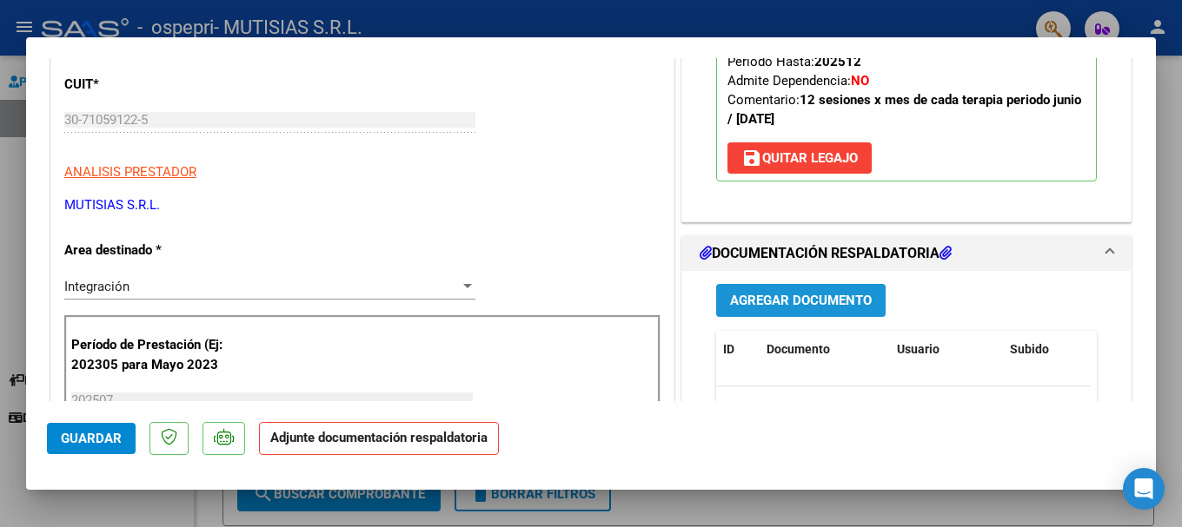
click at [798, 306] on span "Agregar Documento" at bounding box center [801, 302] width 142 height 16
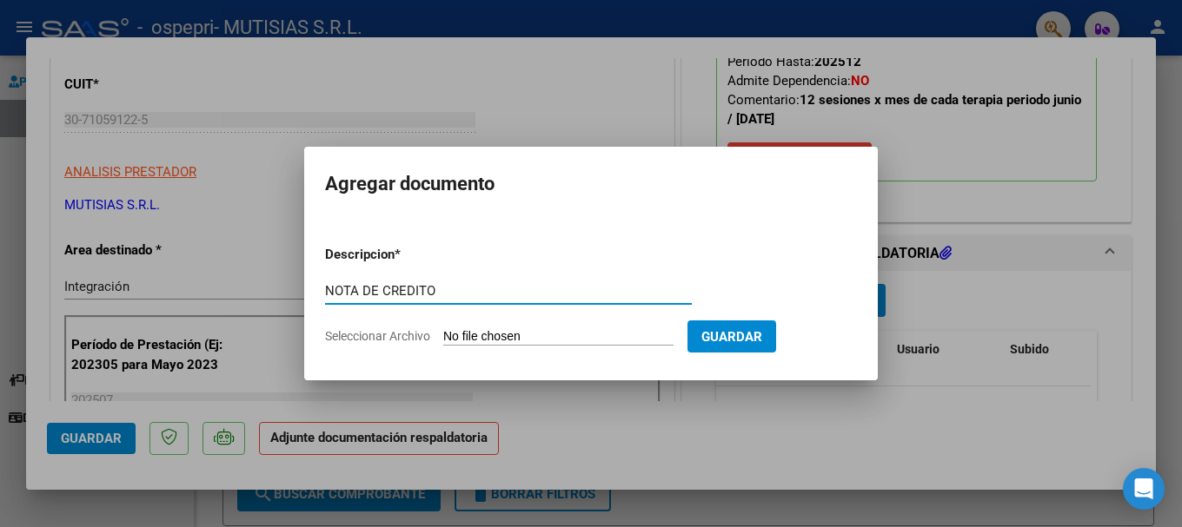
type input "NOTA DE CREDITO"
click at [574, 344] on input "Seleccionar Archivo" at bounding box center [558, 337] width 230 height 17
type input "C:\fakepath\30710591225_008_00002_00000289.pdf"
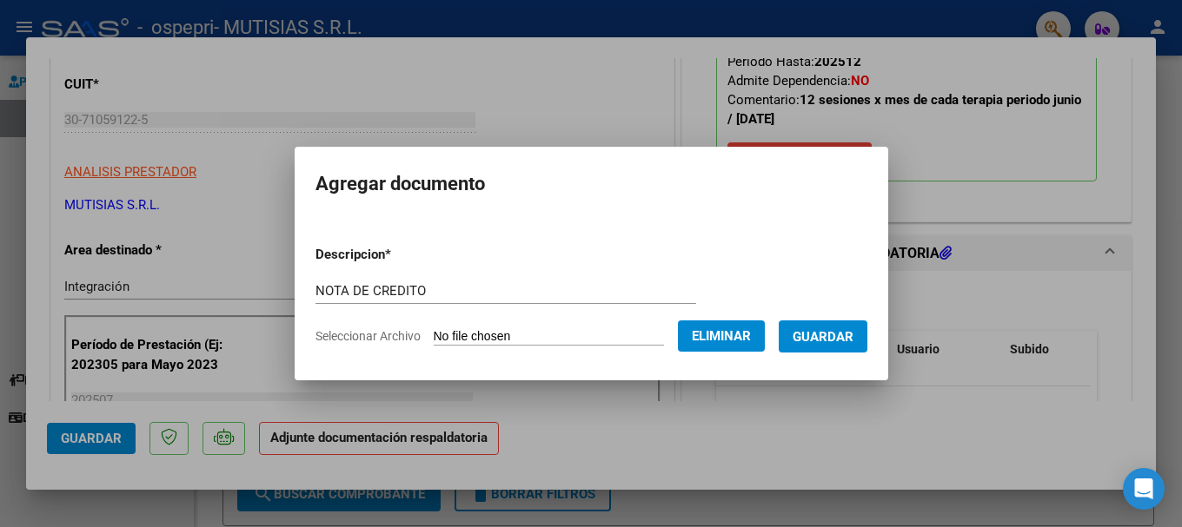
click at [853, 340] on span "Guardar" at bounding box center [822, 337] width 61 height 16
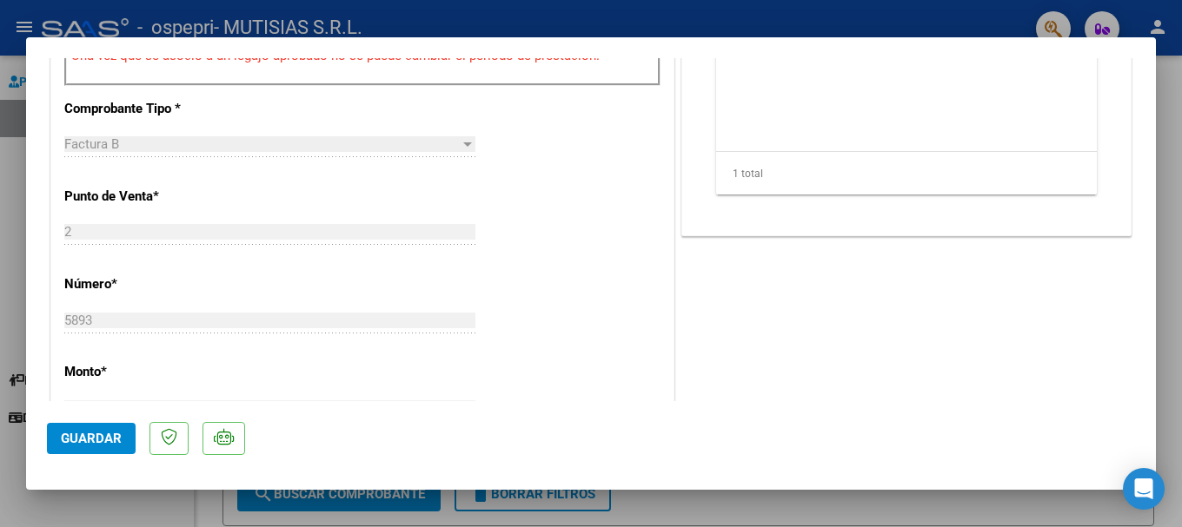
scroll to position [782, 0]
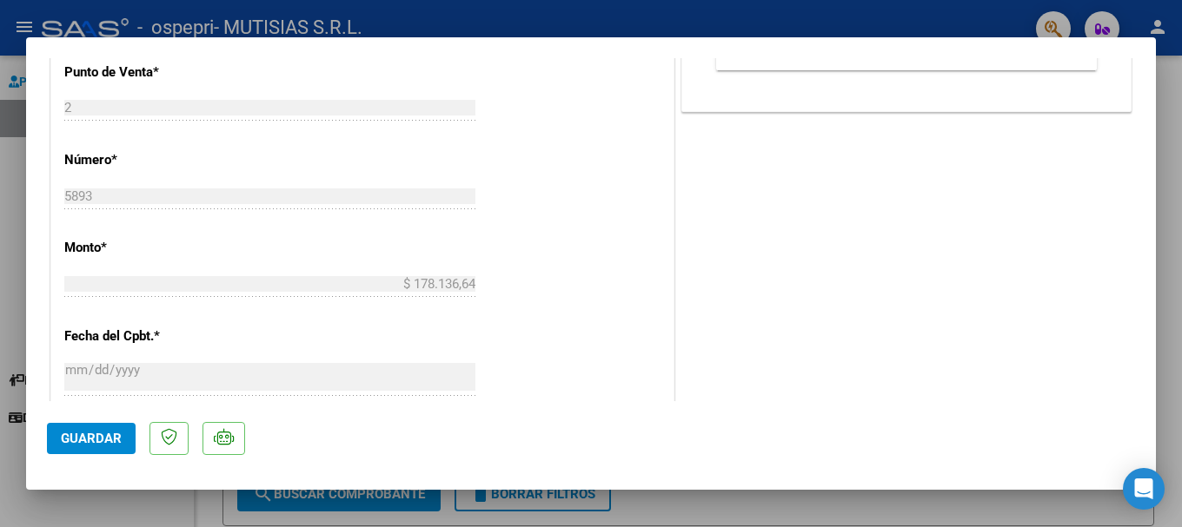
click at [100, 436] on span "Guardar" at bounding box center [91, 439] width 61 height 16
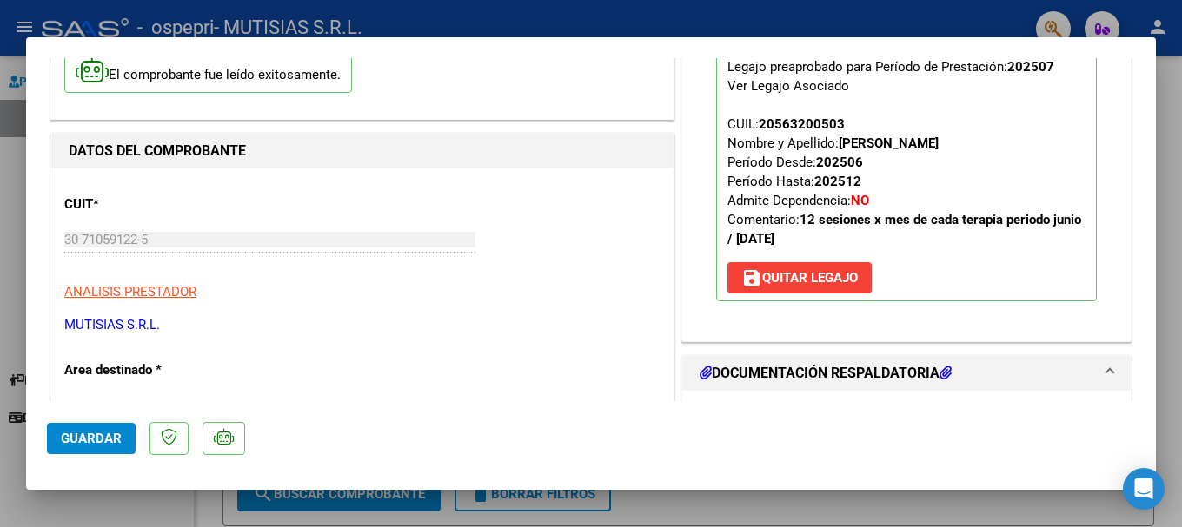
scroll to position [0, 0]
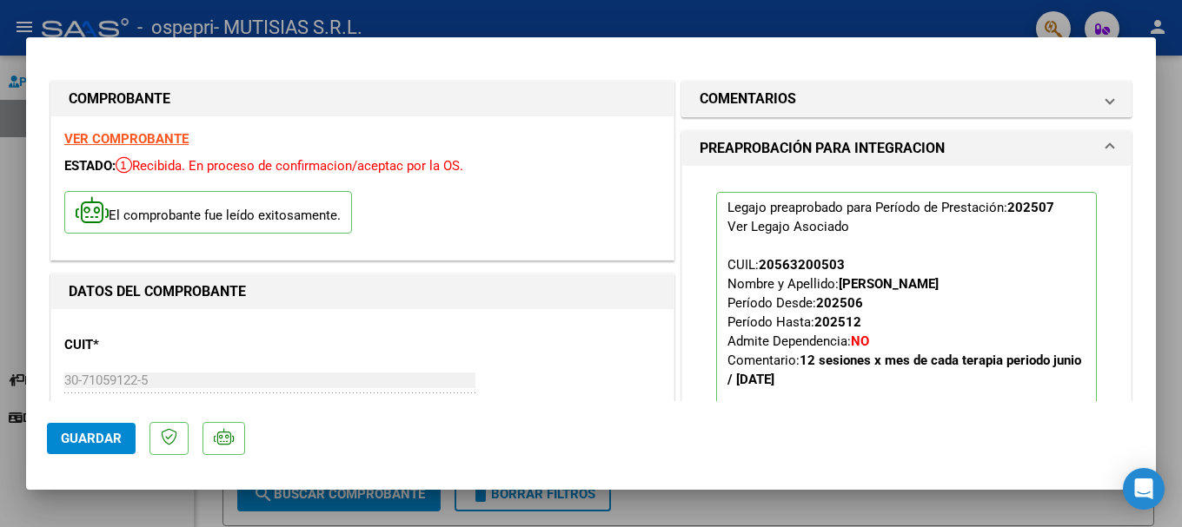
click at [103, 437] on span "Guardar" at bounding box center [91, 439] width 61 height 16
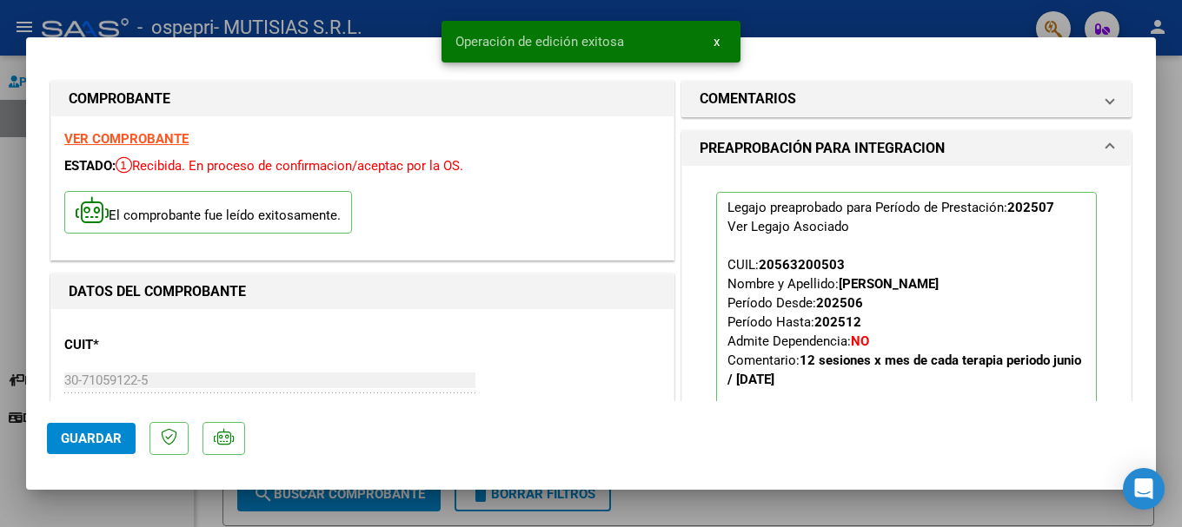
click at [3, 151] on div at bounding box center [591, 263] width 1182 height 527
type input "$ 0,00"
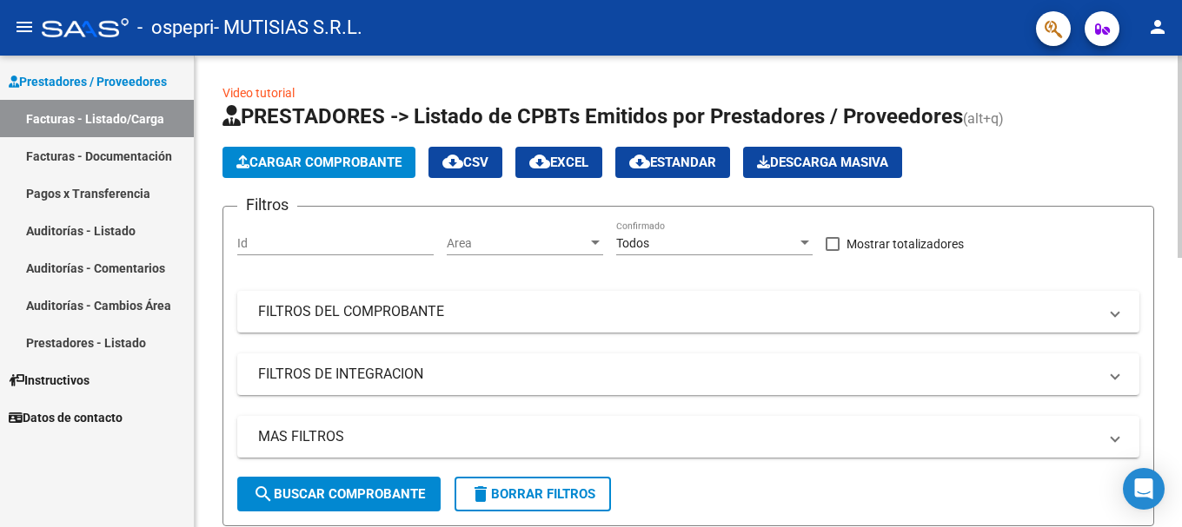
click at [321, 170] on button "Cargar Comprobante" at bounding box center [318, 162] width 193 height 31
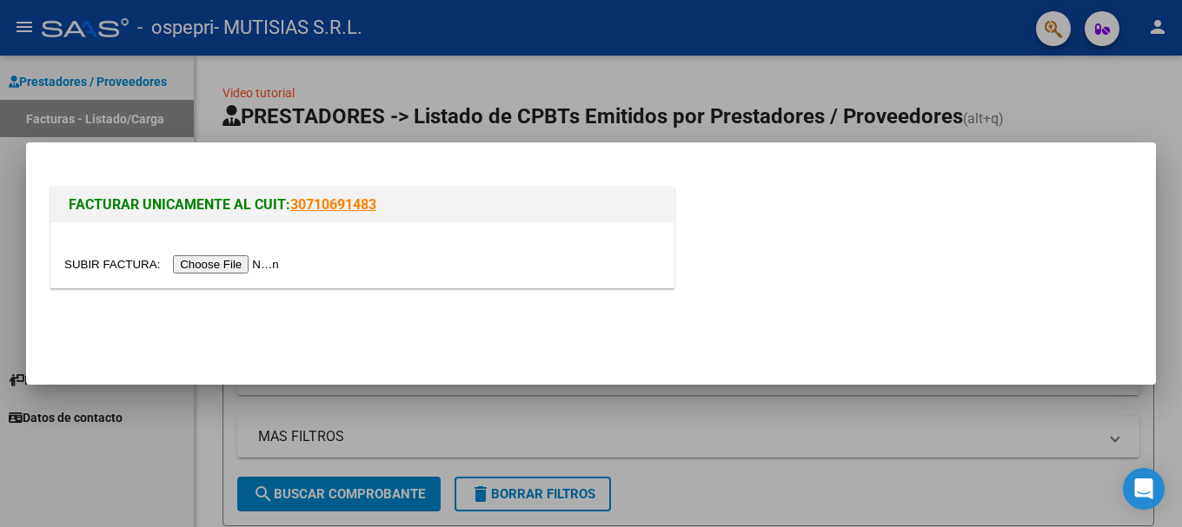
click at [248, 263] on input "file" at bounding box center [174, 264] width 220 height 18
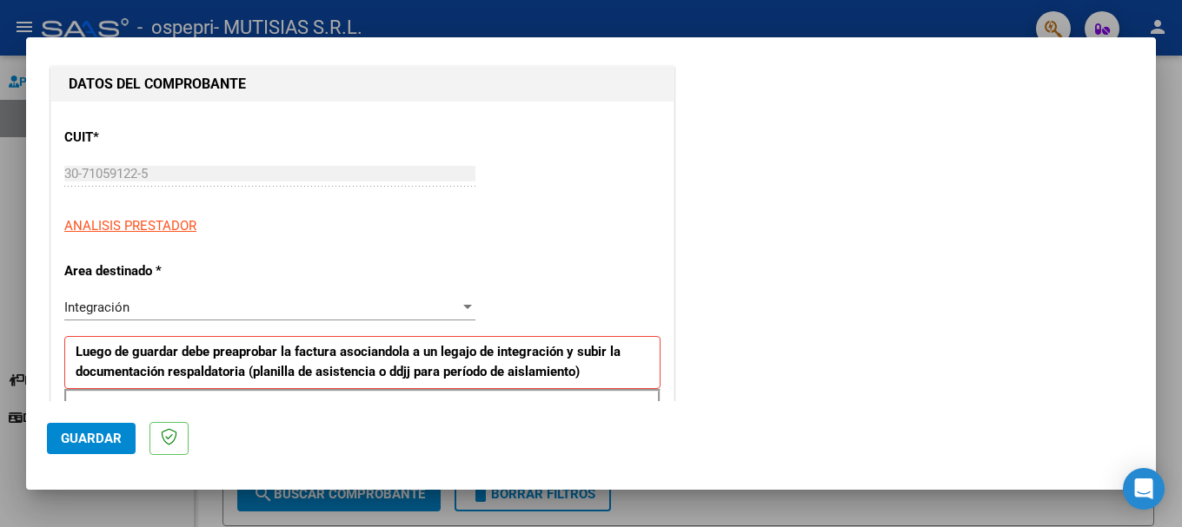
scroll to position [348, 0]
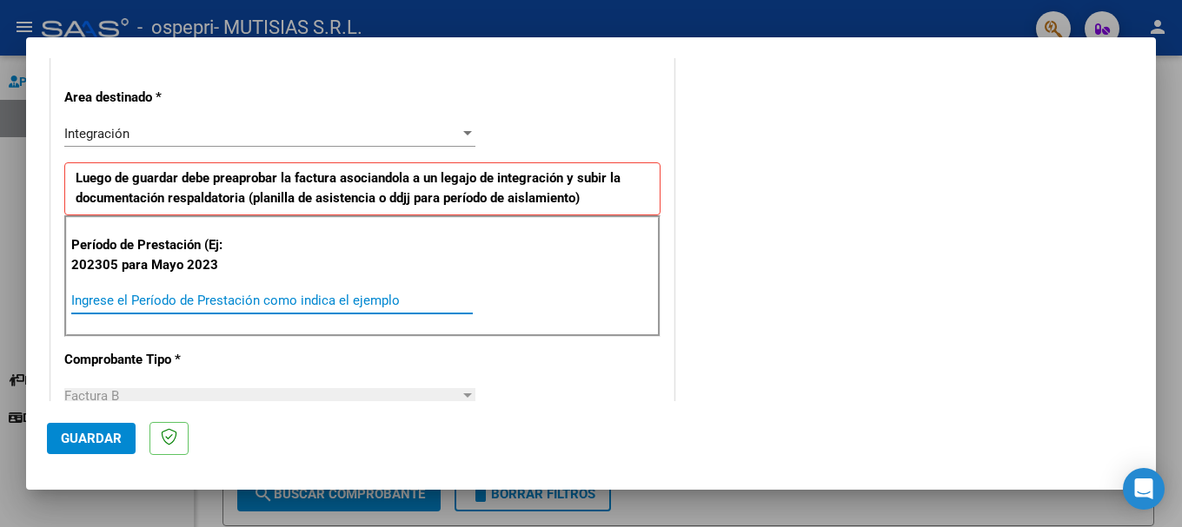
click at [145, 298] on input "Ingrese el Período de Prestación como indica el ejemplo" at bounding box center [271, 301] width 401 height 16
type input "202507"
click at [464, 137] on div at bounding box center [468, 134] width 16 height 14
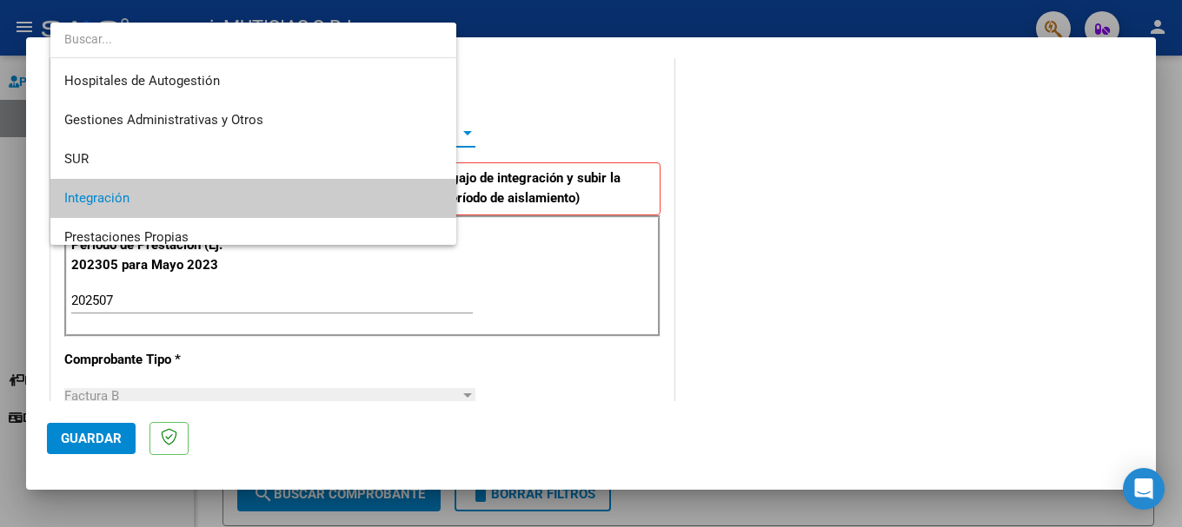
scroll to position [65, 0]
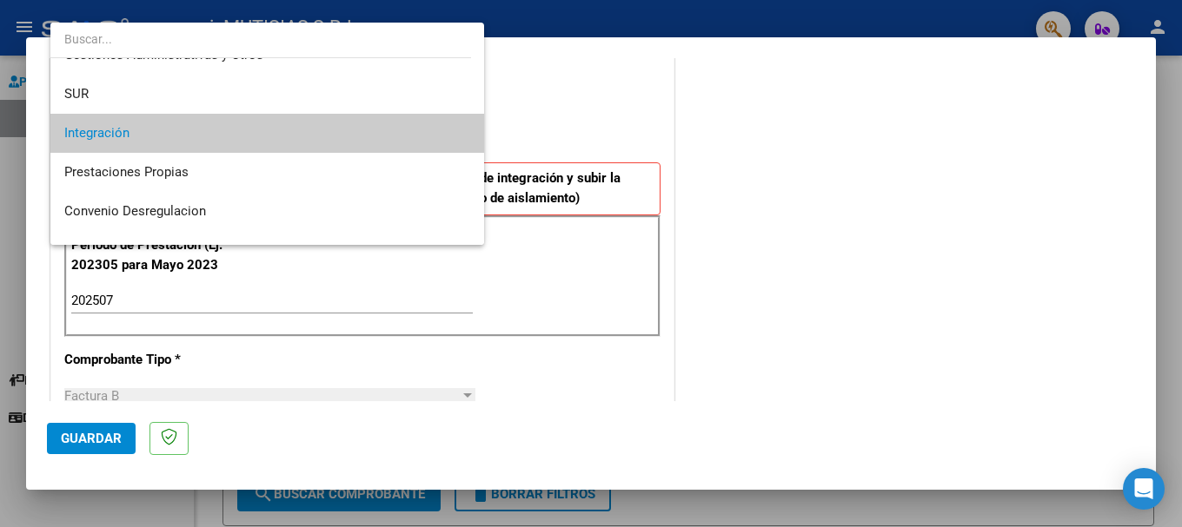
click at [553, 142] on div at bounding box center [591, 263] width 1182 height 527
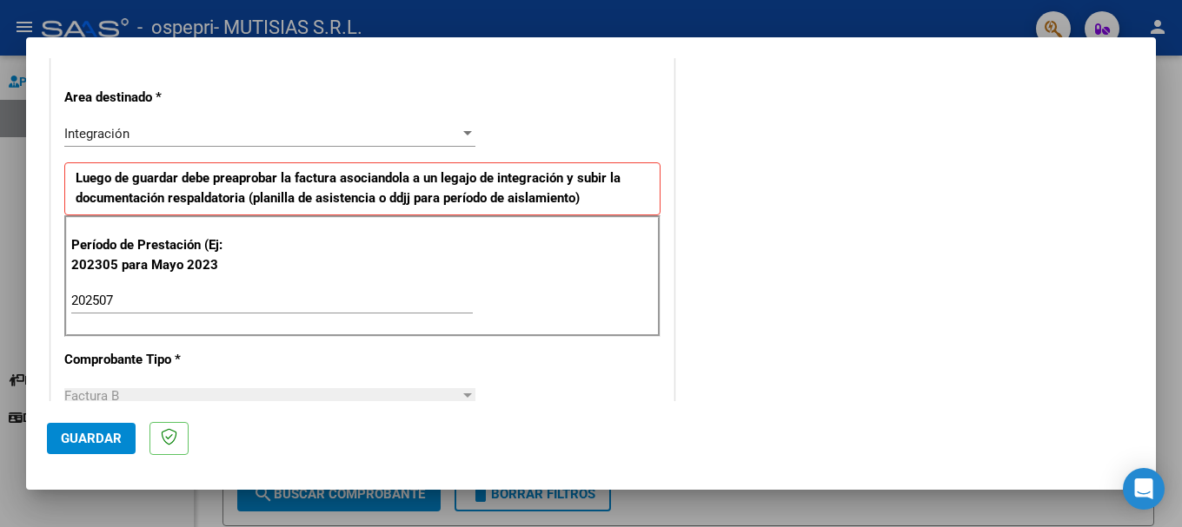
click at [100, 450] on button "Guardar" at bounding box center [91, 438] width 89 height 31
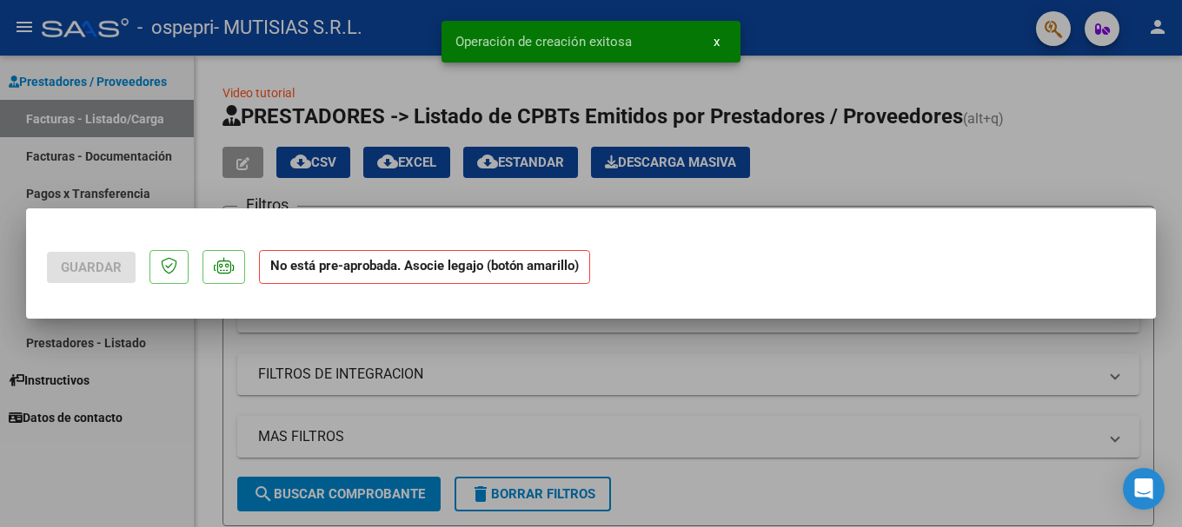
scroll to position [0, 0]
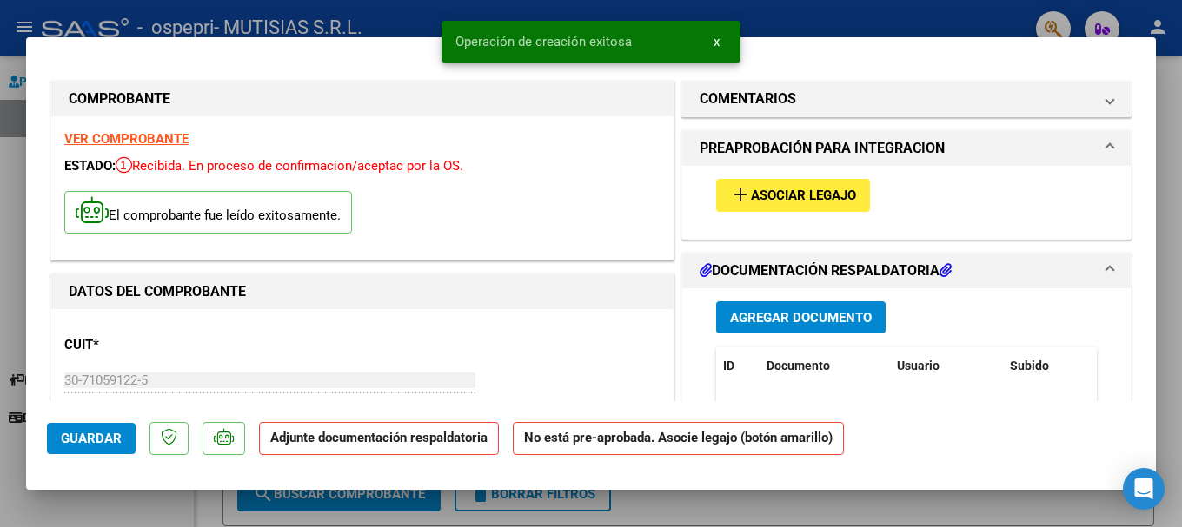
click at [780, 197] on span "Asociar Legajo" at bounding box center [803, 197] width 105 height 16
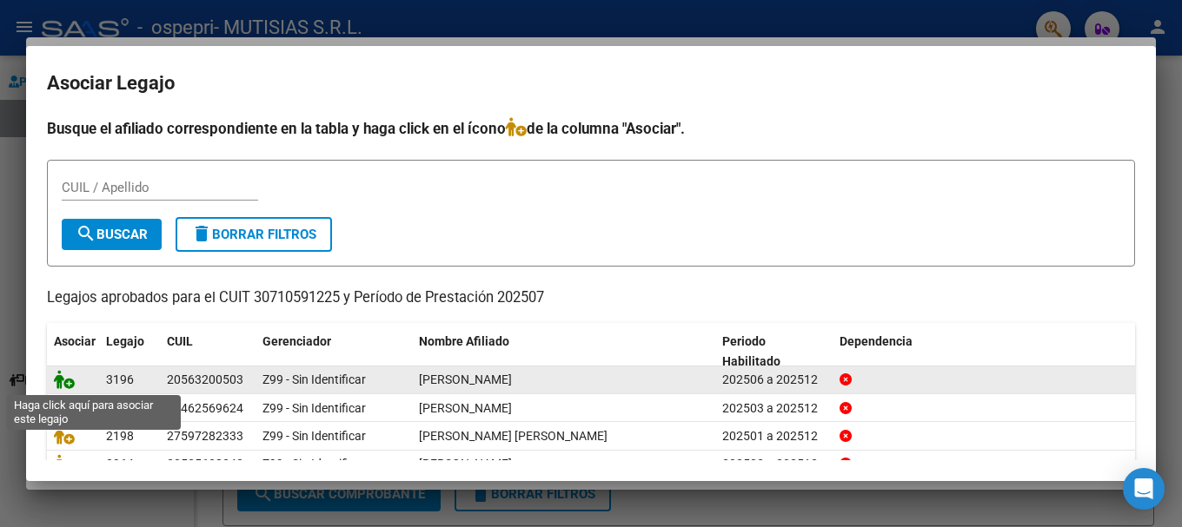
click at [63, 379] on icon at bounding box center [64, 379] width 21 height 19
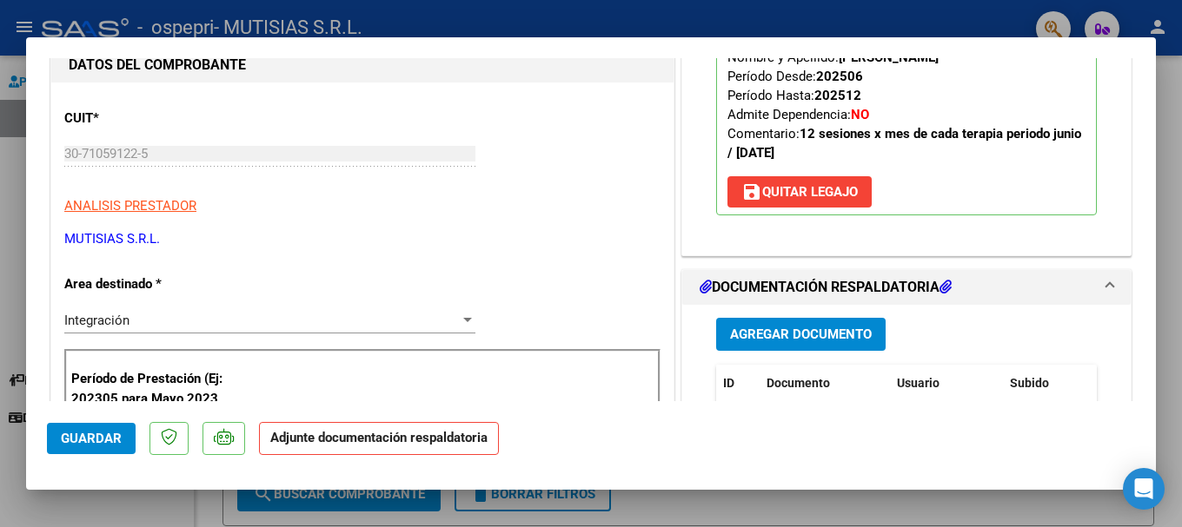
scroll to position [261, 0]
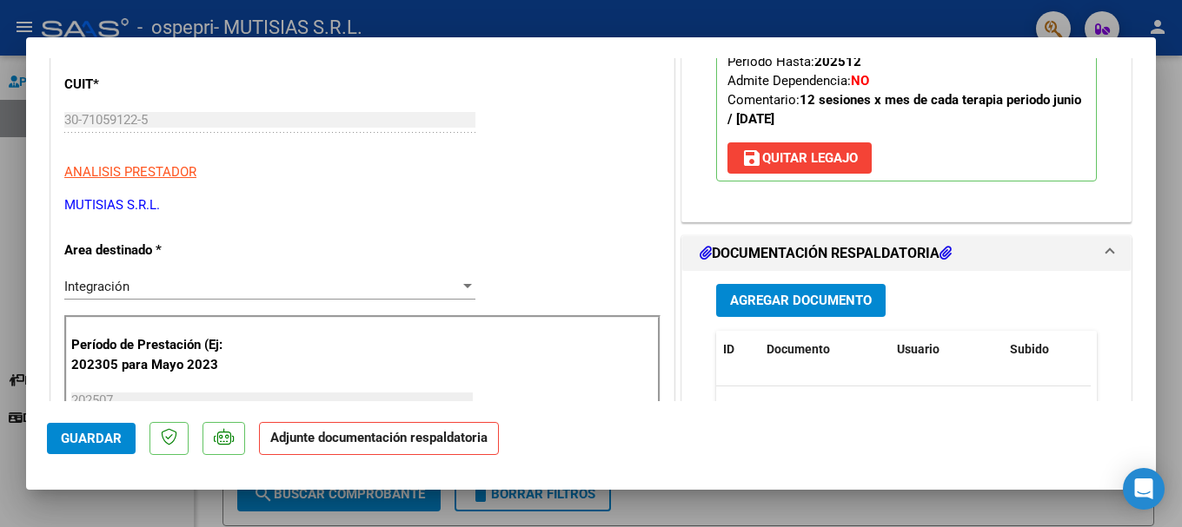
click at [817, 308] on span "Agregar Documento" at bounding box center [801, 302] width 142 height 16
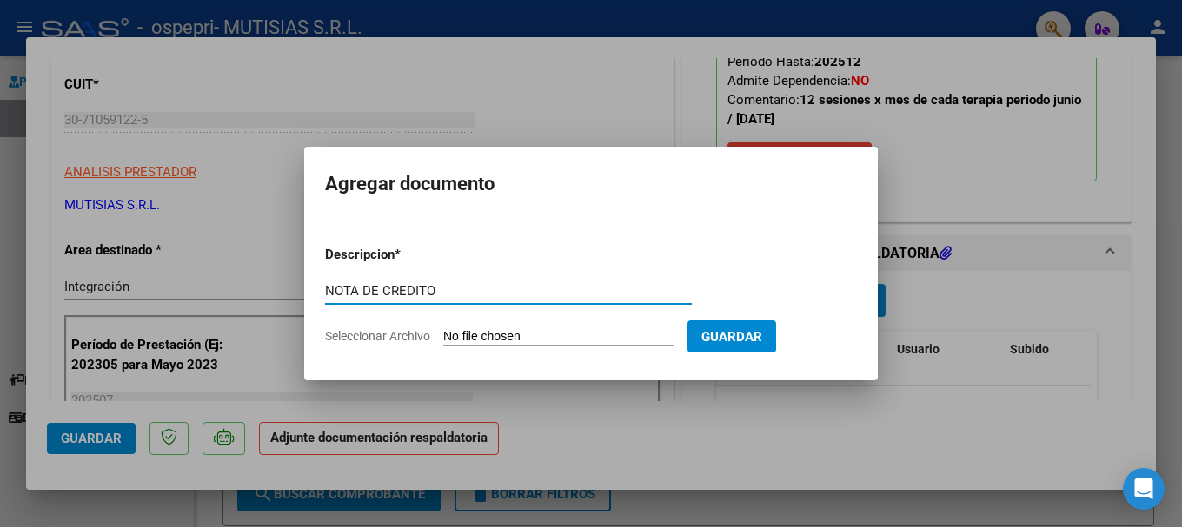
type input "NOTA DE CREDITO"
click at [495, 339] on input "Seleccionar Archivo" at bounding box center [558, 337] width 230 height 17
type input "C:\fakepath\30710591225_008_00002_00000290.pdf"
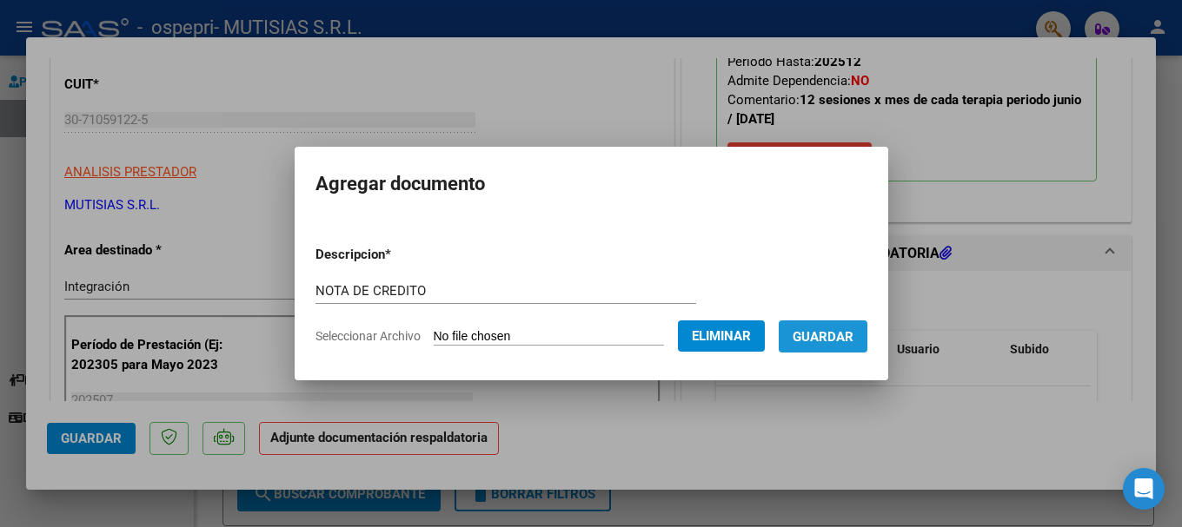
click at [841, 332] on span "Guardar" at bounding box center [822, 337] width 61 height 16
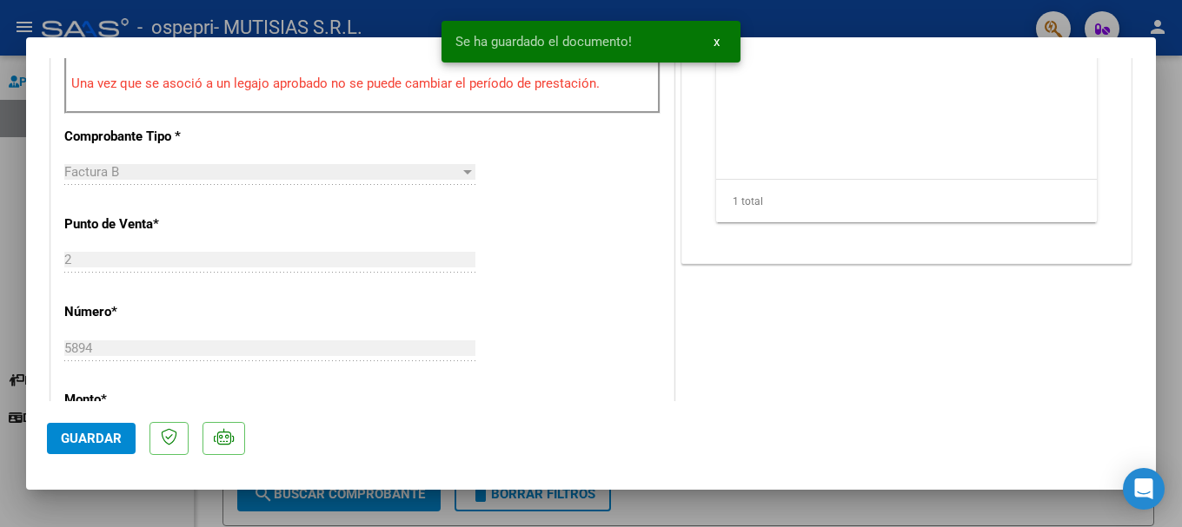
scroll to position [695, 0]
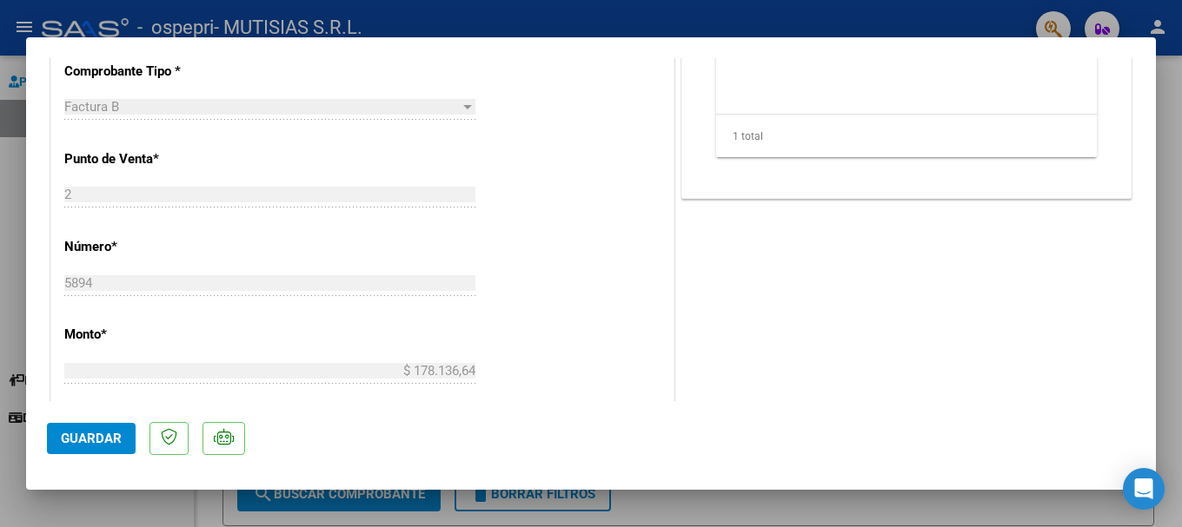
click at [96, 452] on button "Guardar" at bounding box center [91, 438] width 89 height 31
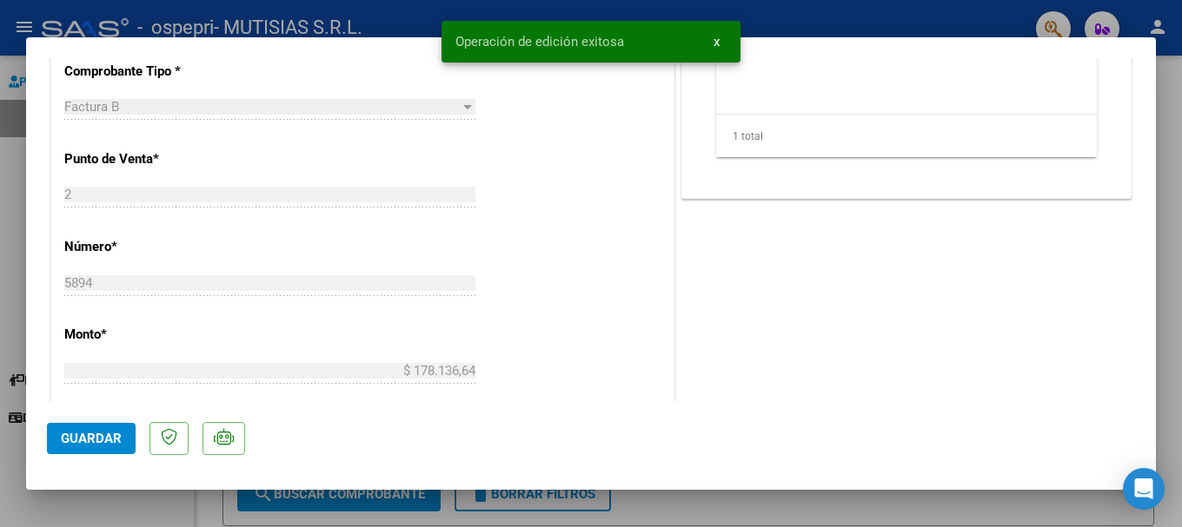
click at [12, 174] on div at bounding box center [591, 263] width 1182 height 527
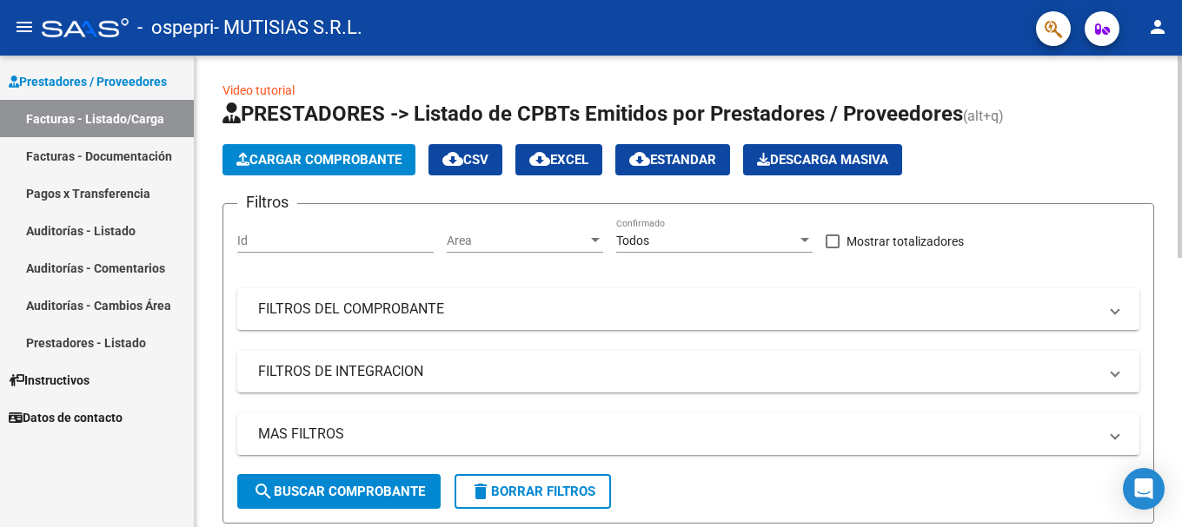
scroll to position [0, 0]
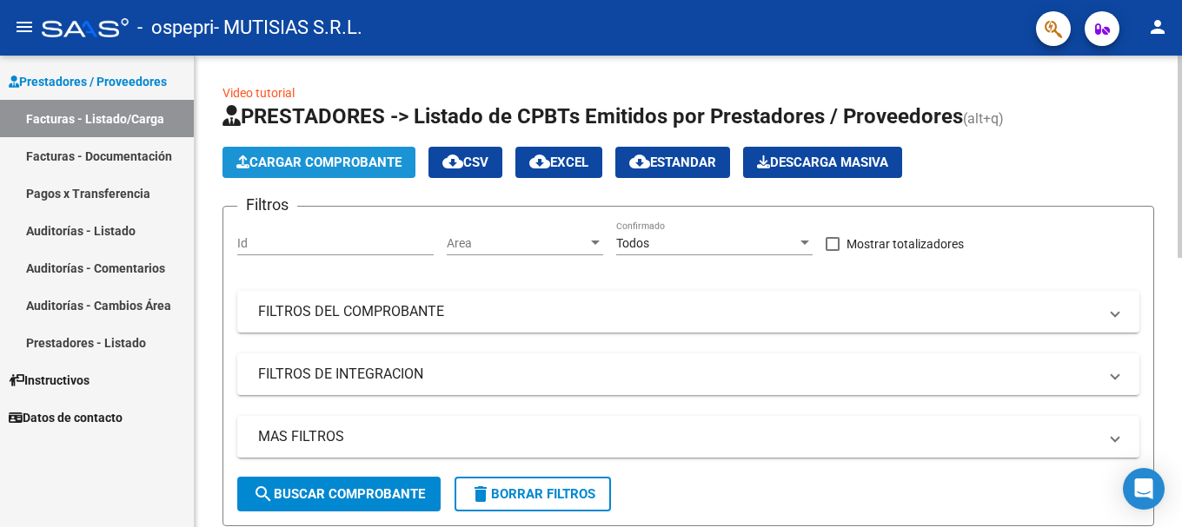
click at [360, 155] on span "Cargar Comprobante" at bounding box center [318, 163] width 165 height 16
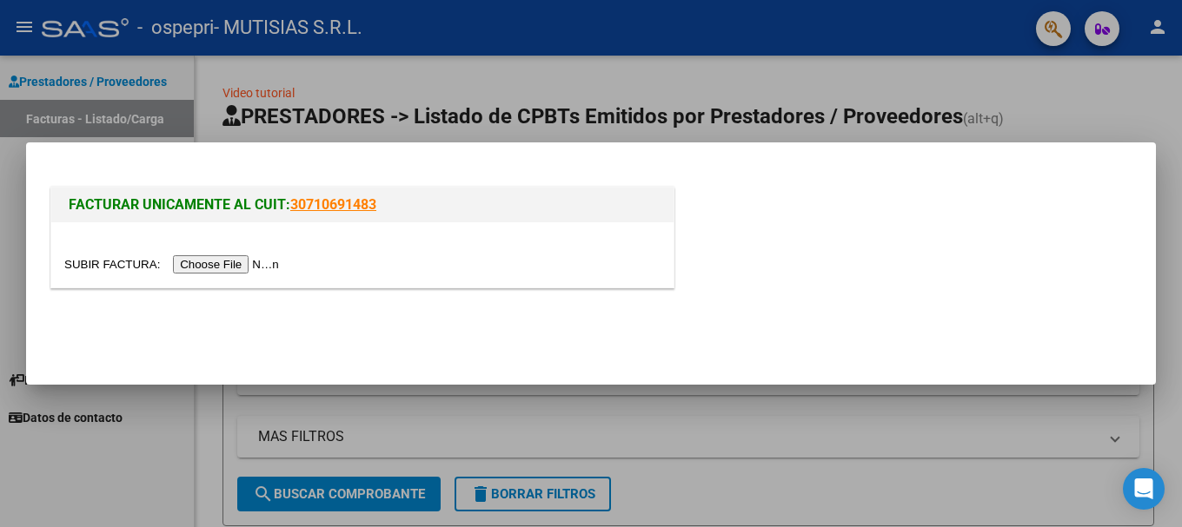
click at [257, 265] on input "file" at bounding box center [174, 264] width 220 height 18
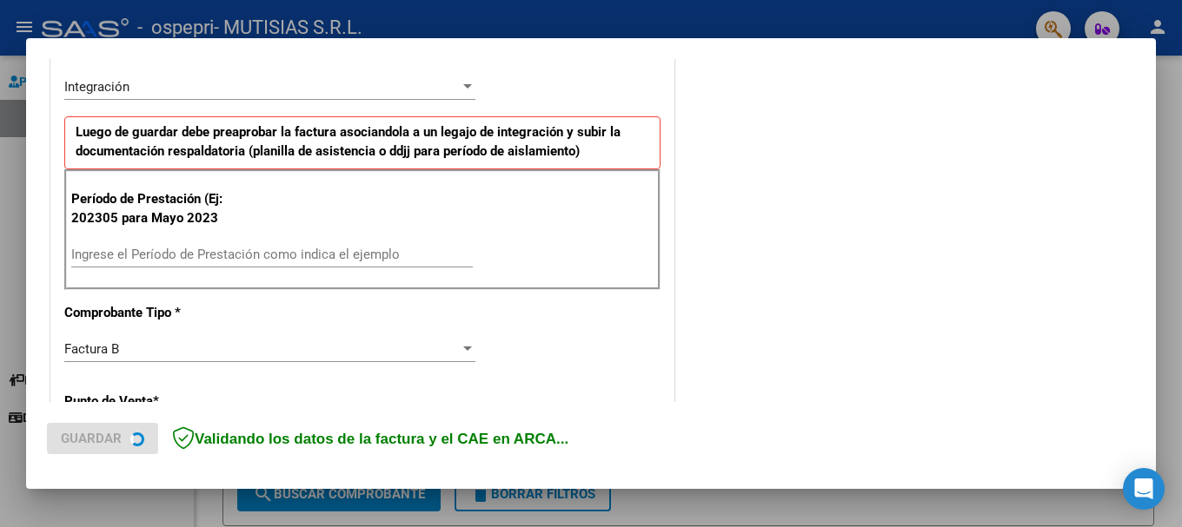
scroll to position [434, 0]
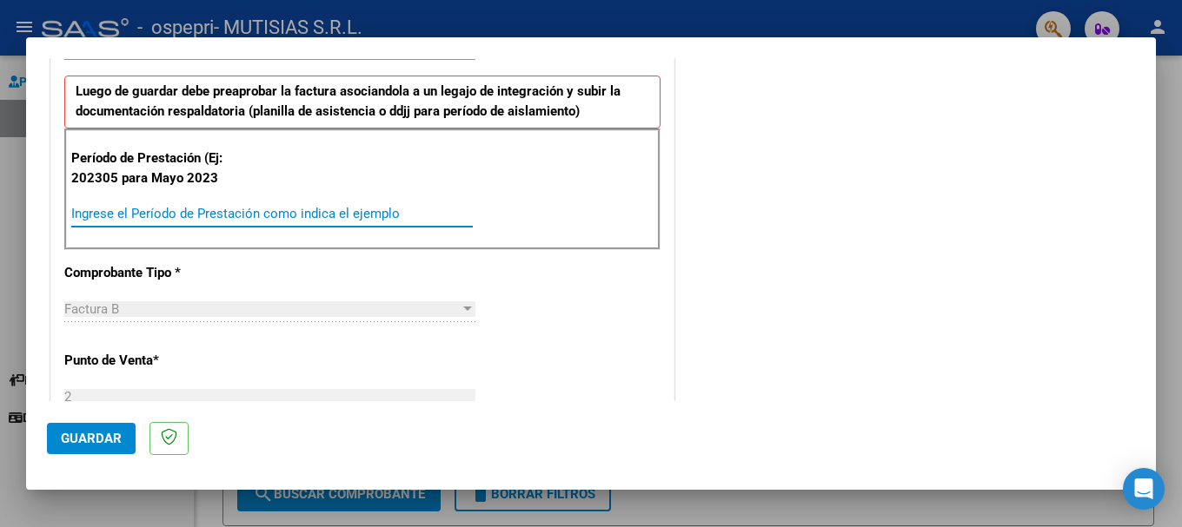
click at [172, 216] on input "Ingrese el Período de Prestación como indica el ejemplo" at bounding box center [271, 214] width 401 height 16
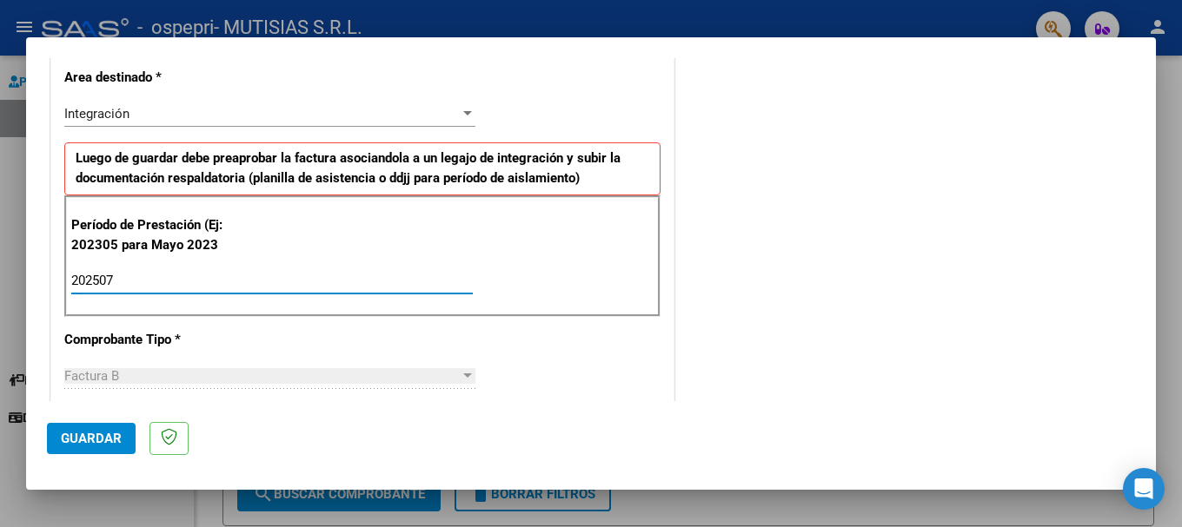
scroll to position [348, 0]
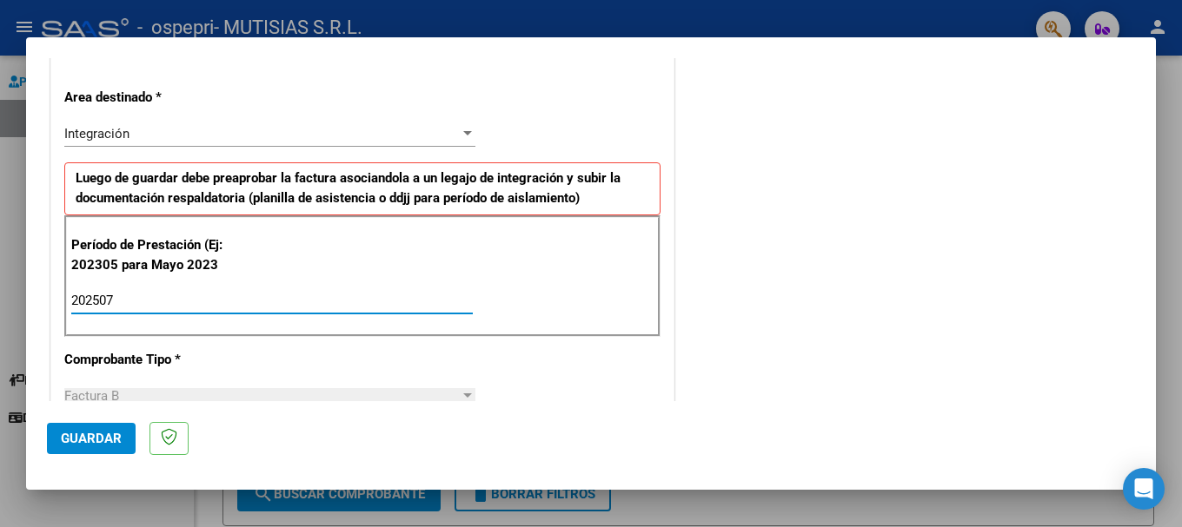
type input "202507"
click at [90, 440] on span "Guardar" at bounding box center [91, 439] width 61 height 16
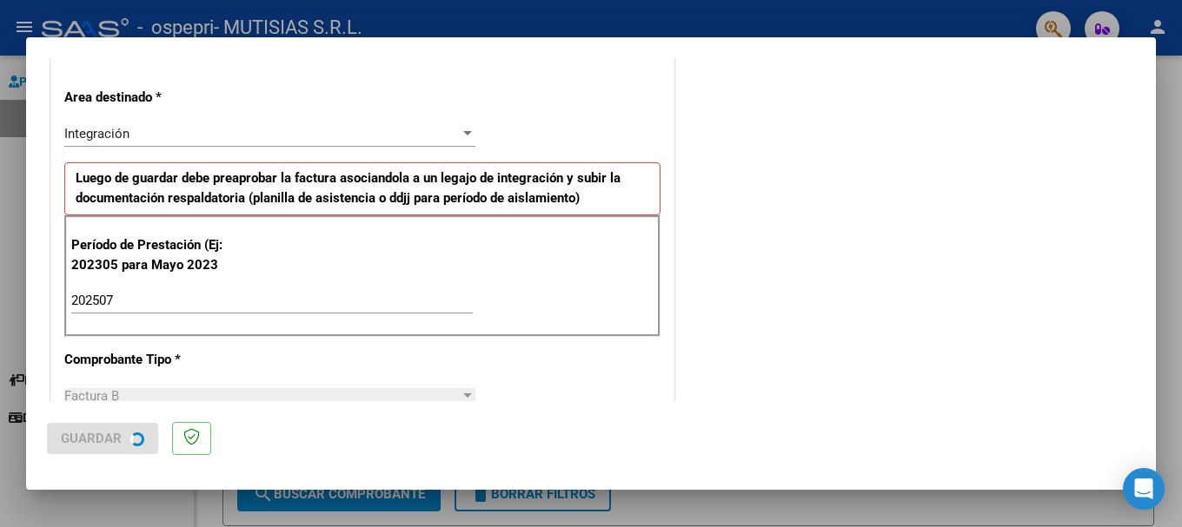
scroll to position [0, 0]
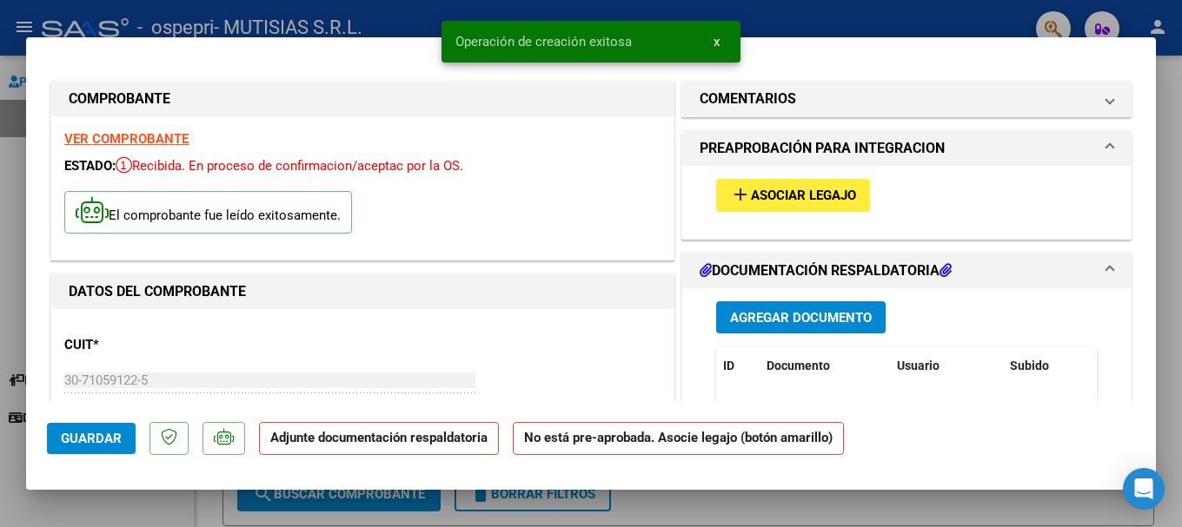
click at [782, 189] on span "Asociar Legajo" at bounding box center [803, 197] width 105 height 16
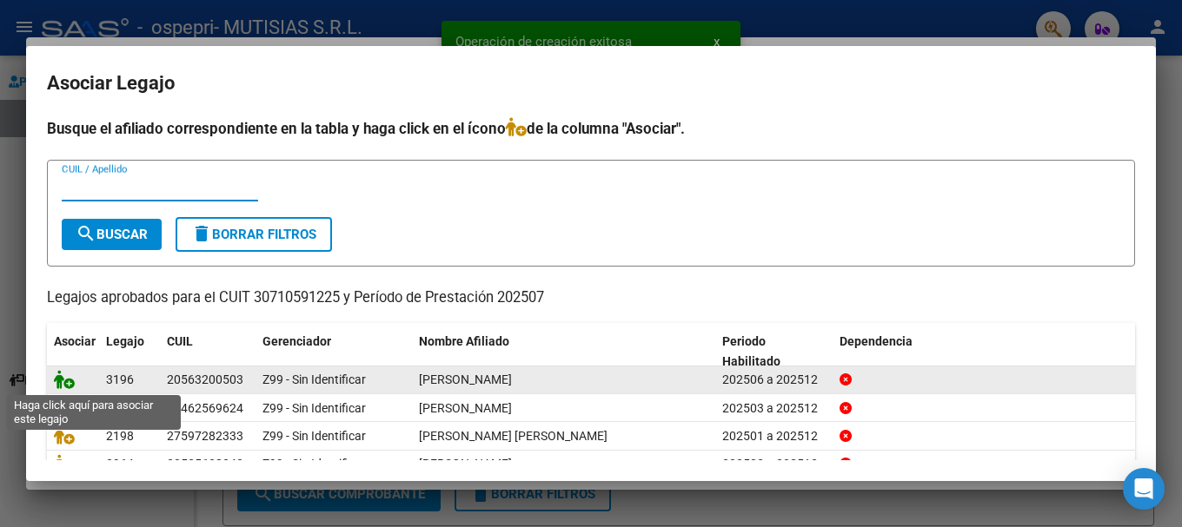
click at [64, 387] on icon at bounding box center [64, 379] width 21 height 19
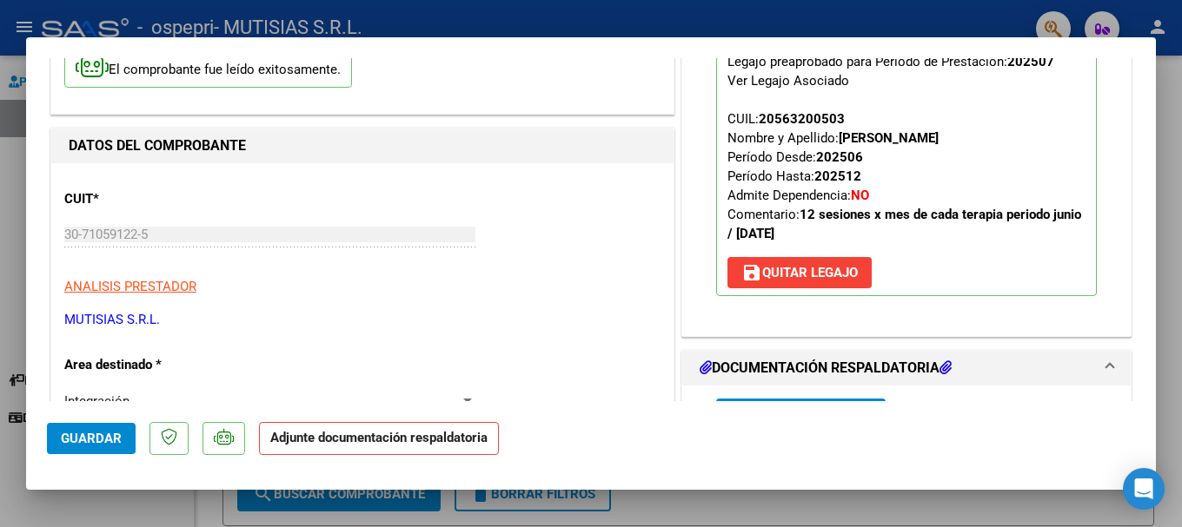
scroll to position [174, 0]
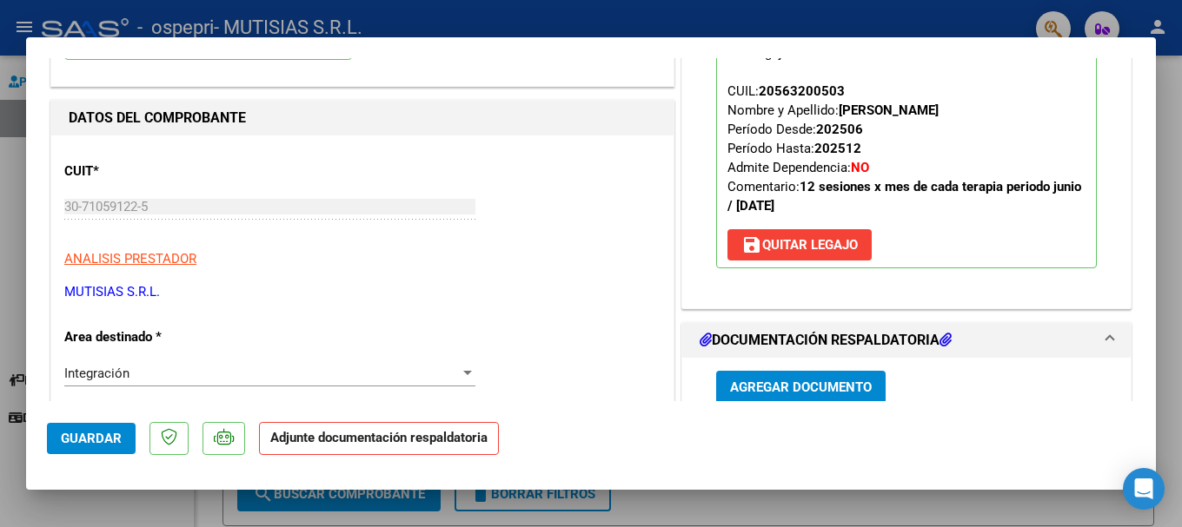
click at [814, 393] on span "Agregar Documento" at bounding box center [801, 389] width 142 height 16
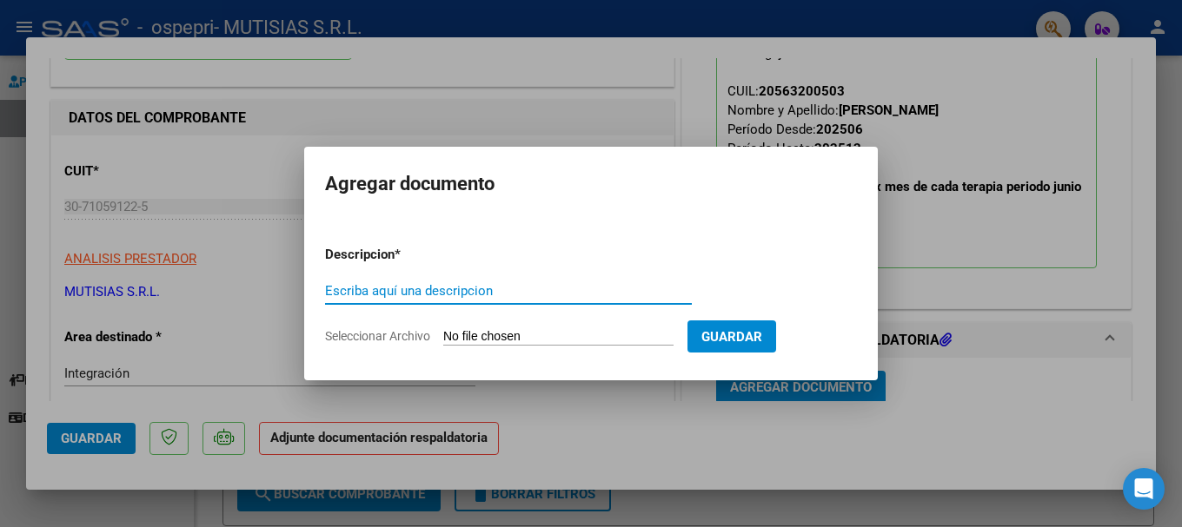
click at [461, 287] on input "Escriba aquí una descripcion" at bounding box center [508, 291] width 367 height 16
click at [399, 292] on input "NOTA DE [PERSON_NAME]" at bounding box center [508, 291] width 367 height 16
type input "NOTA DE CREDITO"
click at [580, 333] on input "Seleccionar Archivo" at bounding box center [558, 337] width 230 height 17
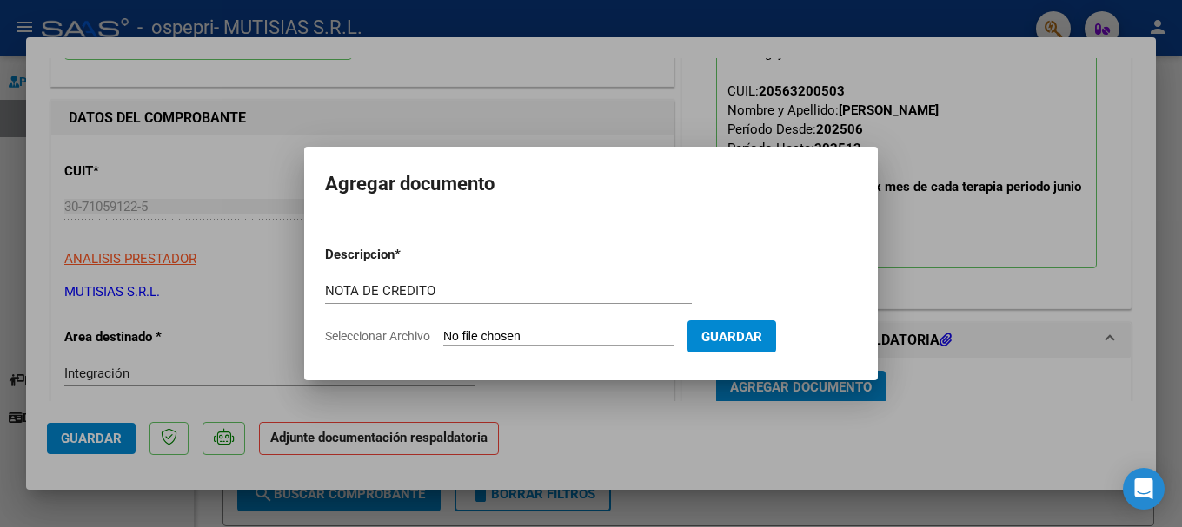
type input "C:\fakepath\30710591225_008_00002_00000291.pdf"
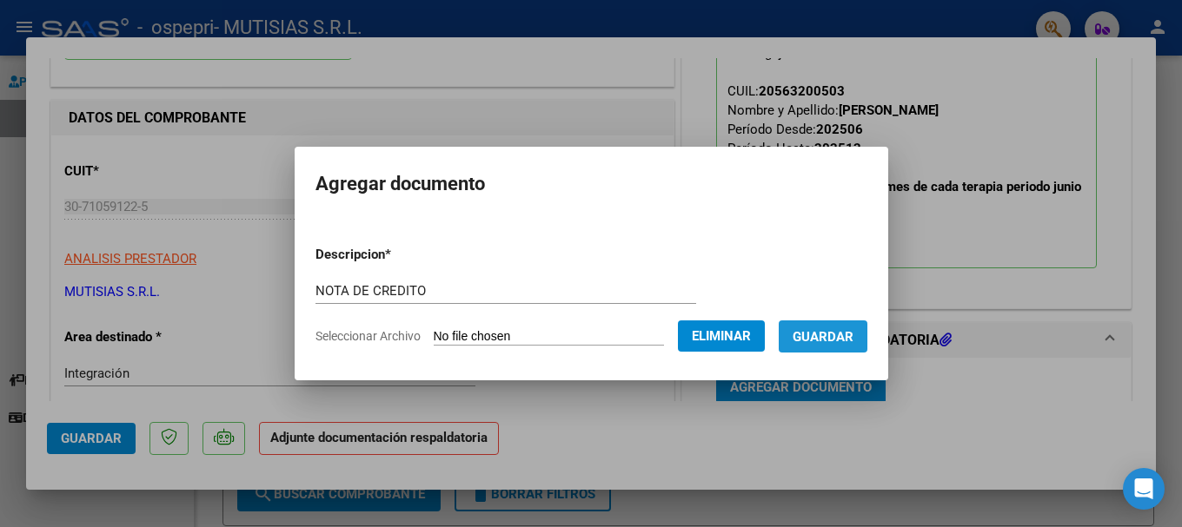
click at [853, 330] on span "Guardar" at bounding box center [822, 337] width 61 height 16
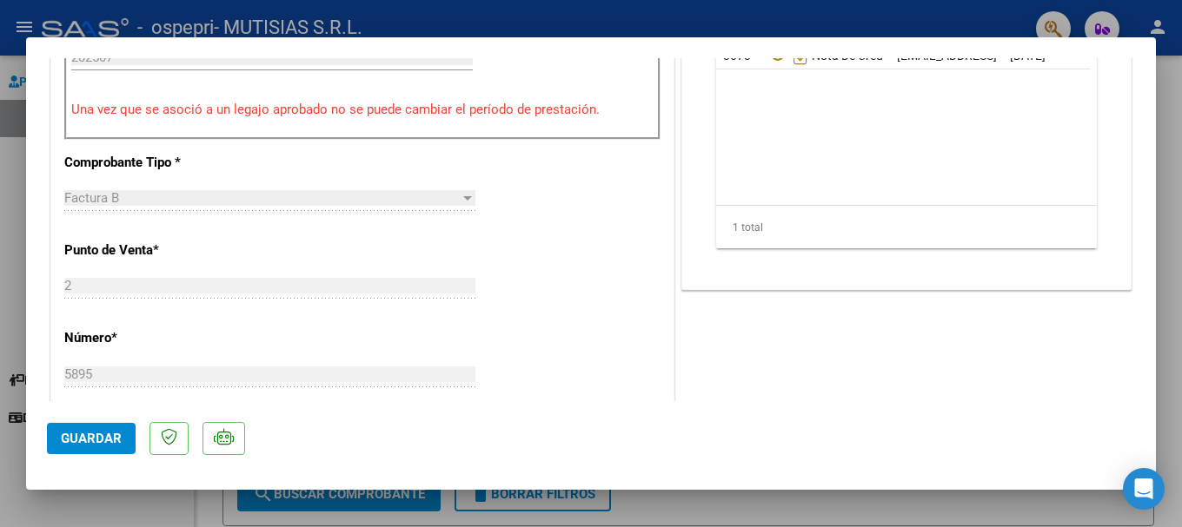
scroll to position [611, 0]
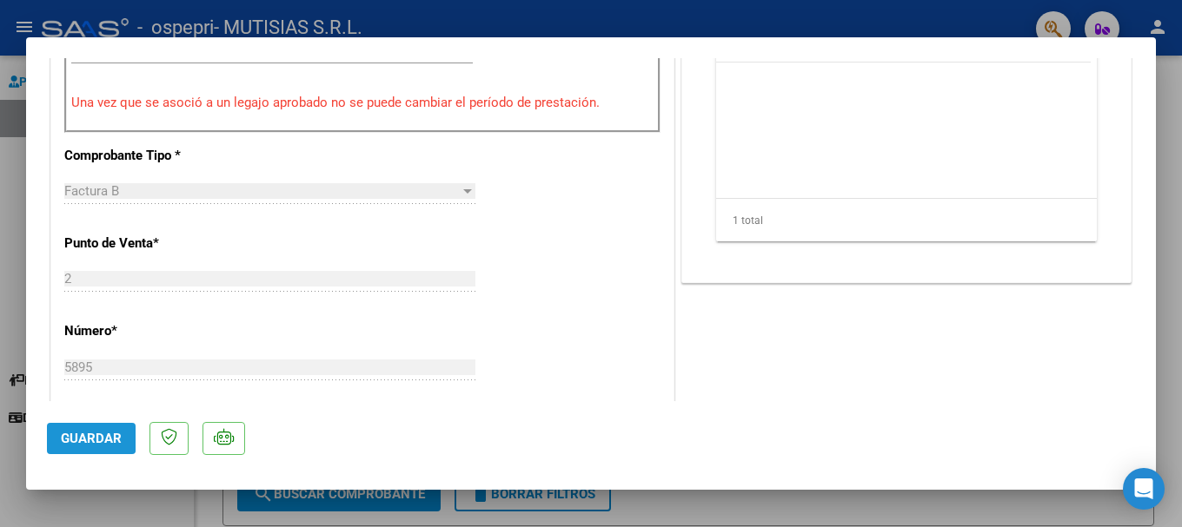
click at [76, 433] on span "Guardar" at bounding box center [91, 439] width 61 height 16
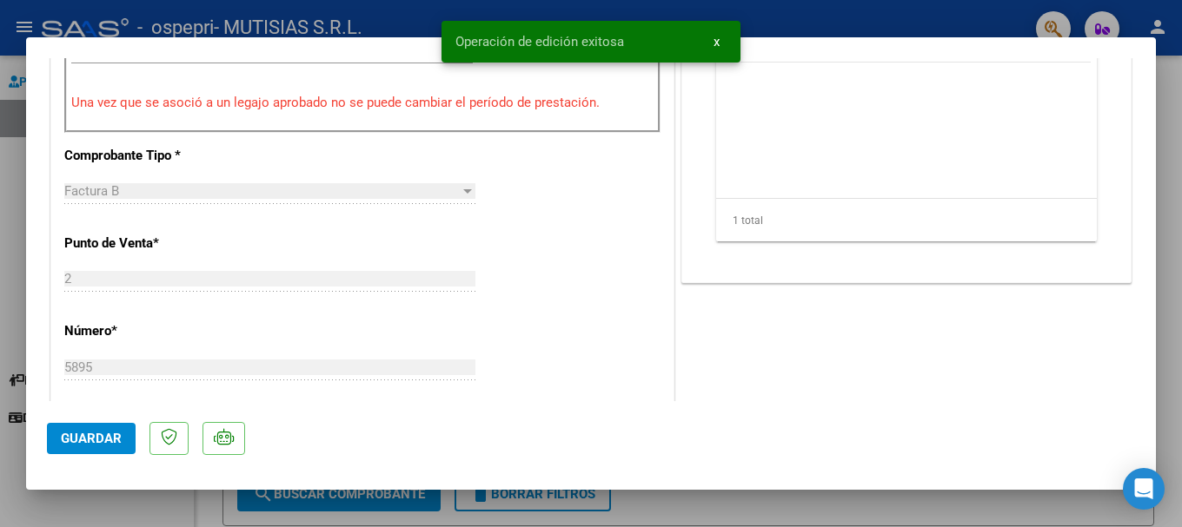
click at [6, 156] on div at bounding box center [591, 263] width 1182 height 527
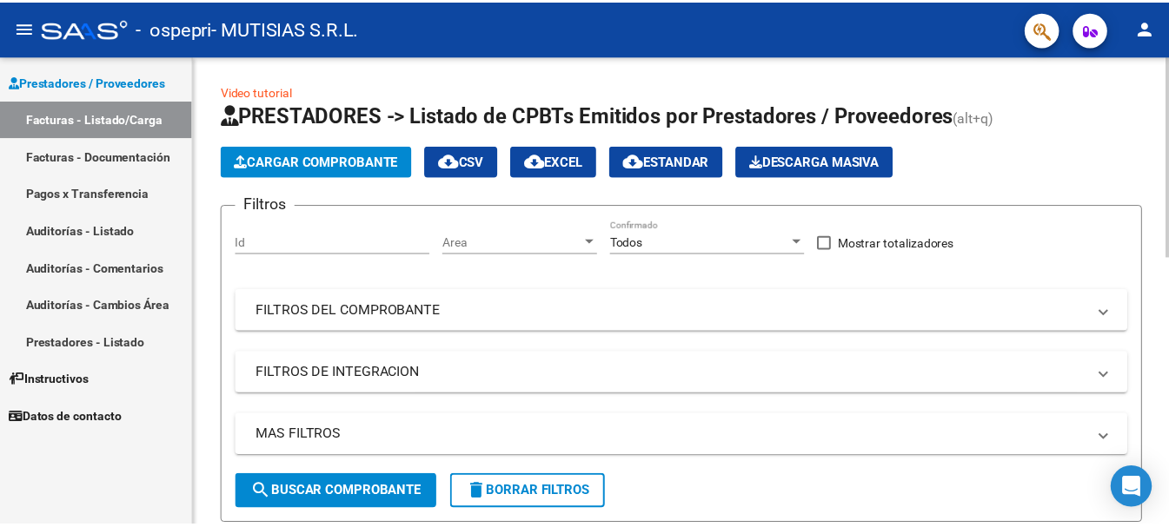
scroll to position [0, 0]
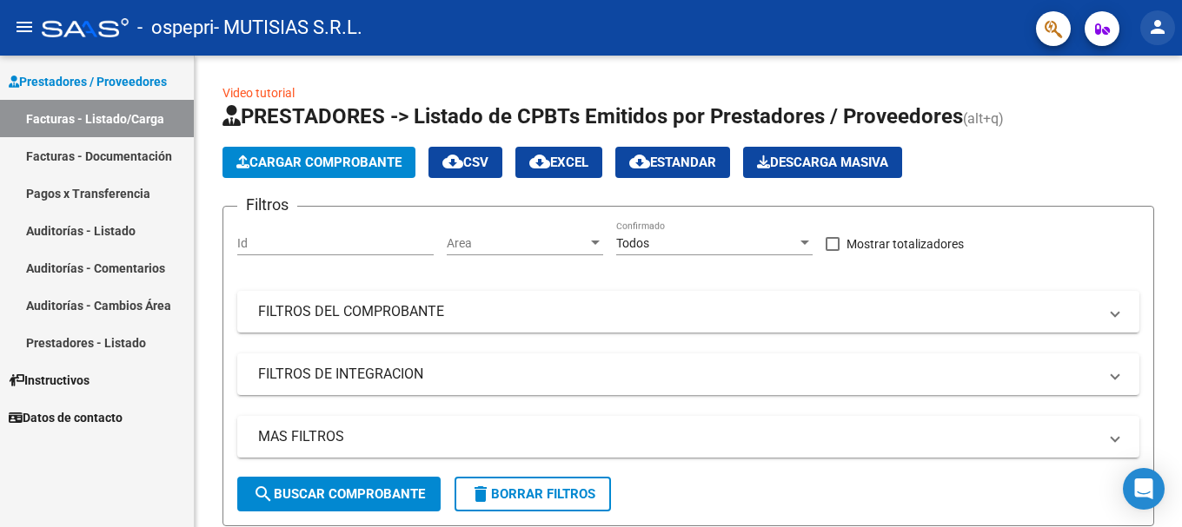
click at [1157, 24] on mat-icon "person" at bounding box center [1157, 27] width 21 height 21
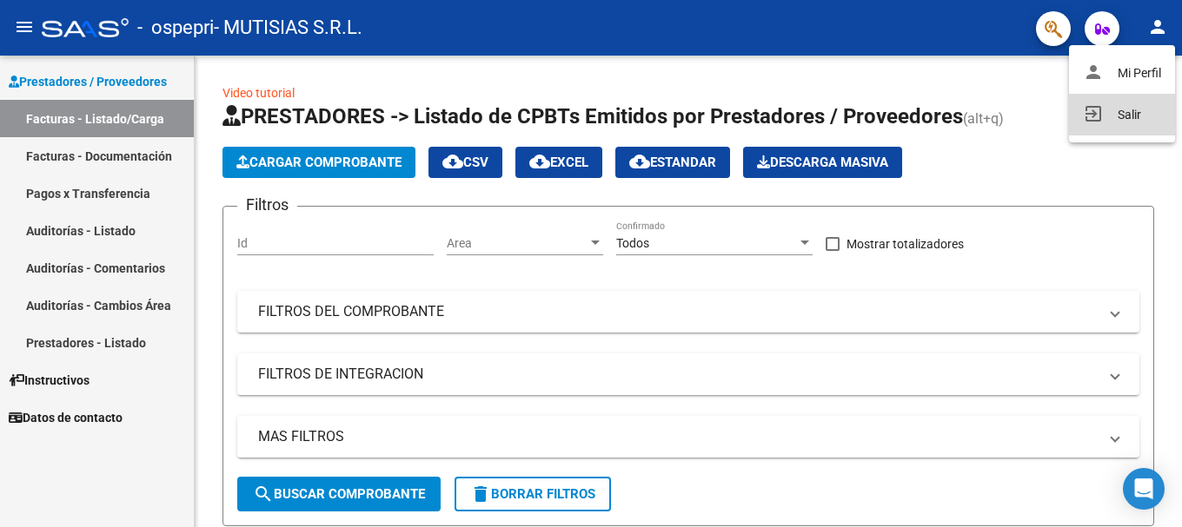
click at [1117, 116] on button "exit_to_app Salir" at bounding box center [1122, 115] width 106 height 42
